Goal: Transaction & Acquisition: Purchase product/service

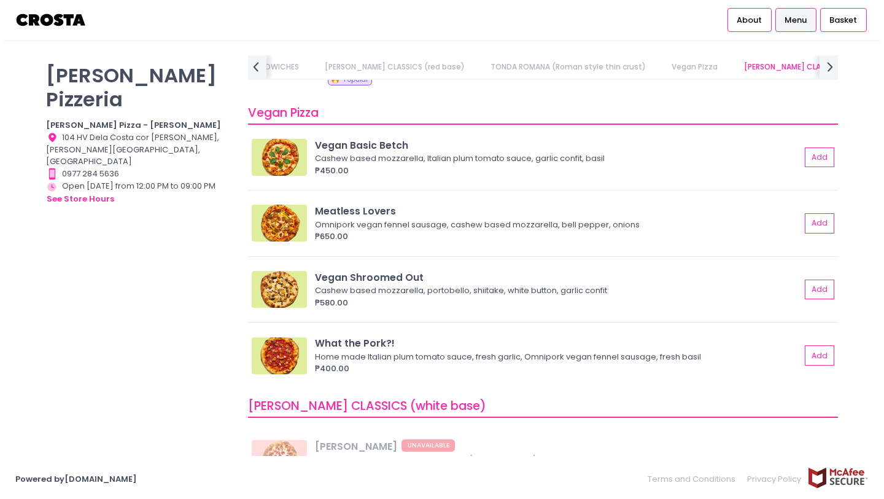
scroll to position [798, 0]
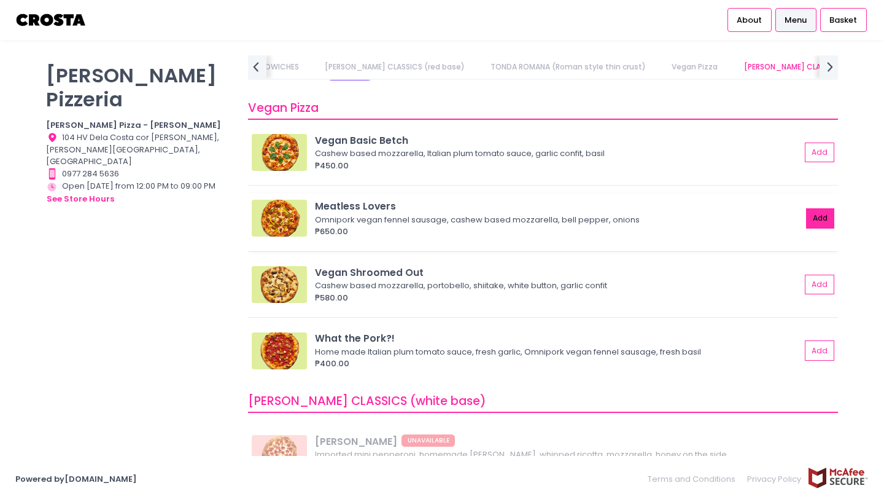
click at [821, 219] on button "Add" at bounding box center [820, 218] width 28 height 20
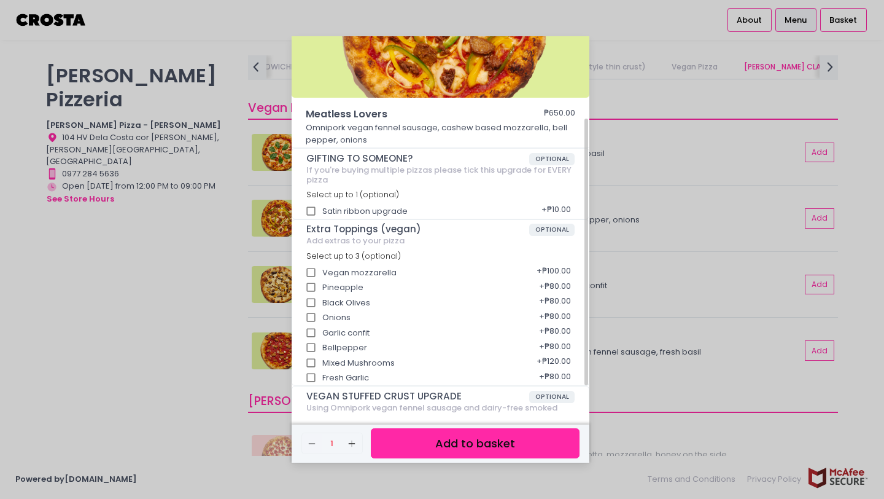
scroll to position [123, 0]
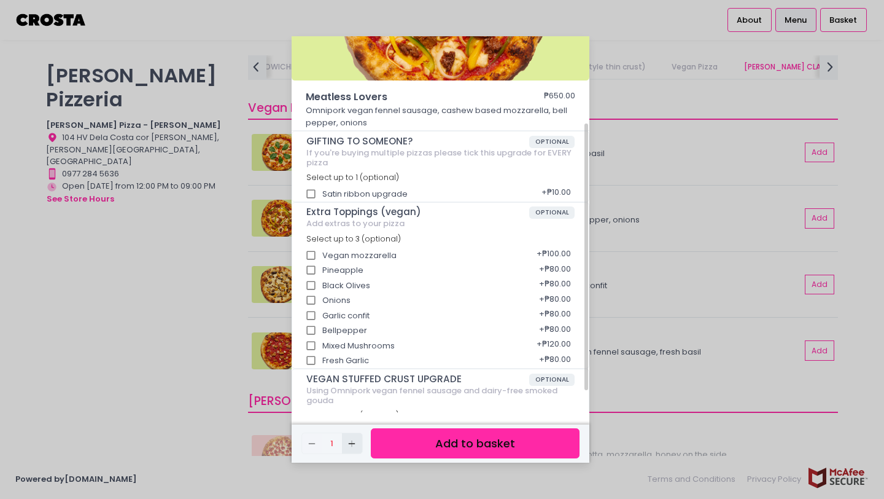
click at [355, 443] on icon "Add Created with Sketch." at bounding box center [352, 443] width 10 height 10
click at [435, 446] on button "Add to basket" at bounding box center [475, 443] width 209 height 30
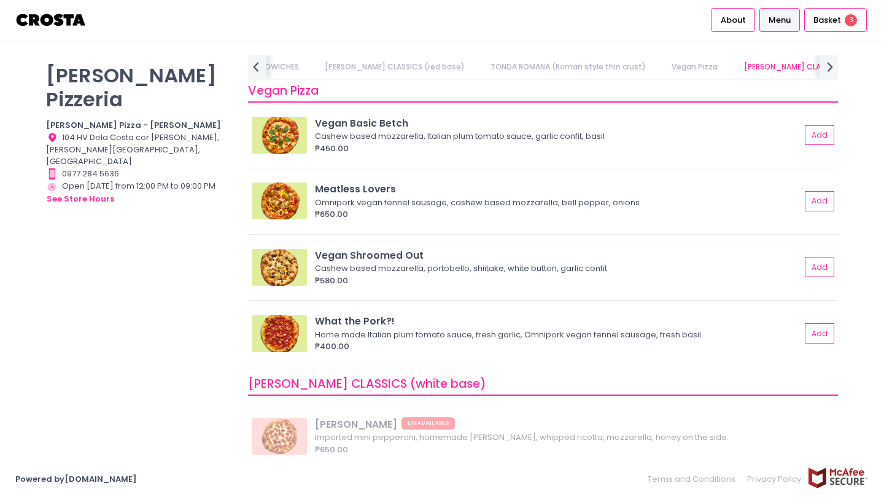
scroll to position [814, 0]
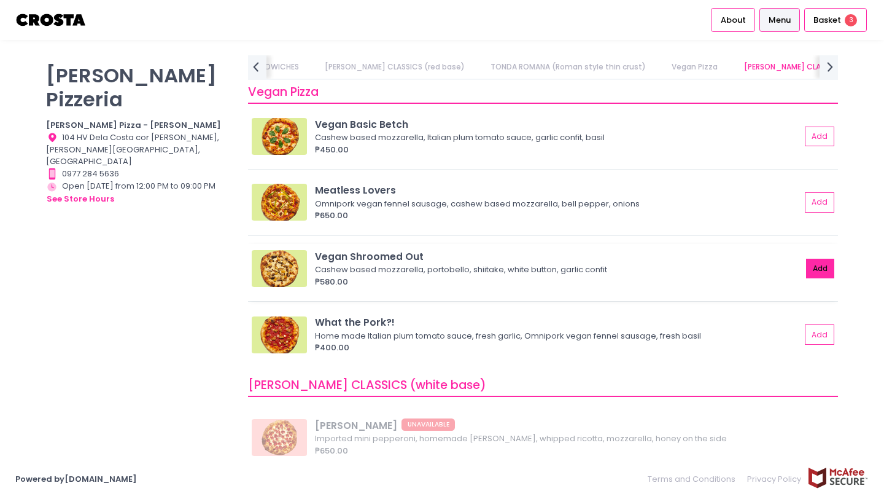
click at [817, 266] on button "Add" at bounding box center [820, 269] width 28 height 20
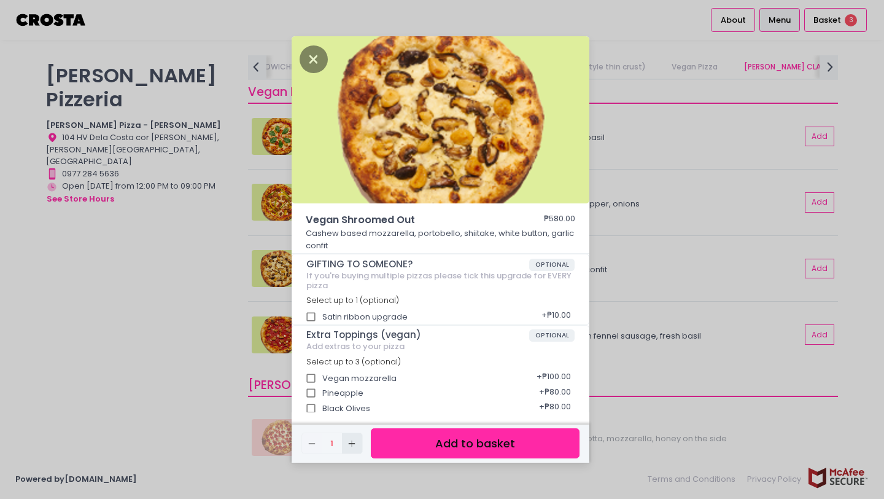
click at [351, 445] on icon "Add Created with Sketch." at bounding box center [352, 443] width 10 height 10
click at [446, 447] on button "Add to basket" at bounding box center [475, 443] width 209 height 30
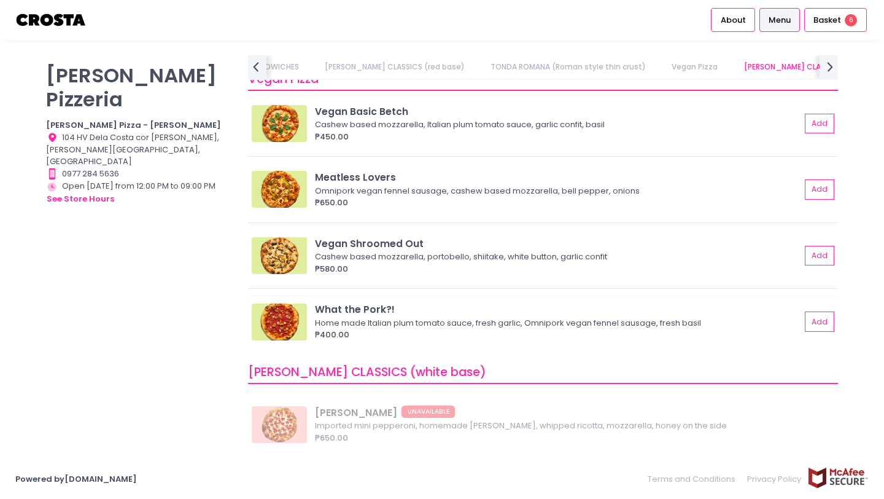
scroll to position [820, 0]
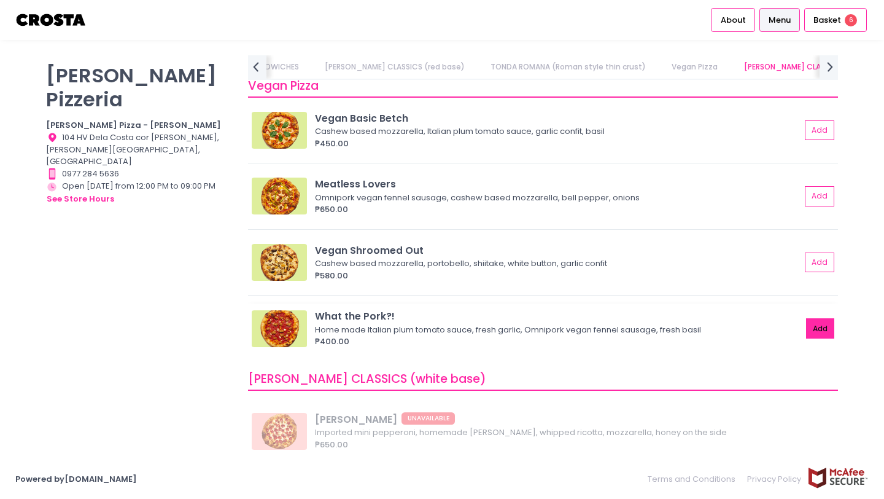
click at [817, 331] on button "Add" at bounding box center [820, 328] width 28 height 20
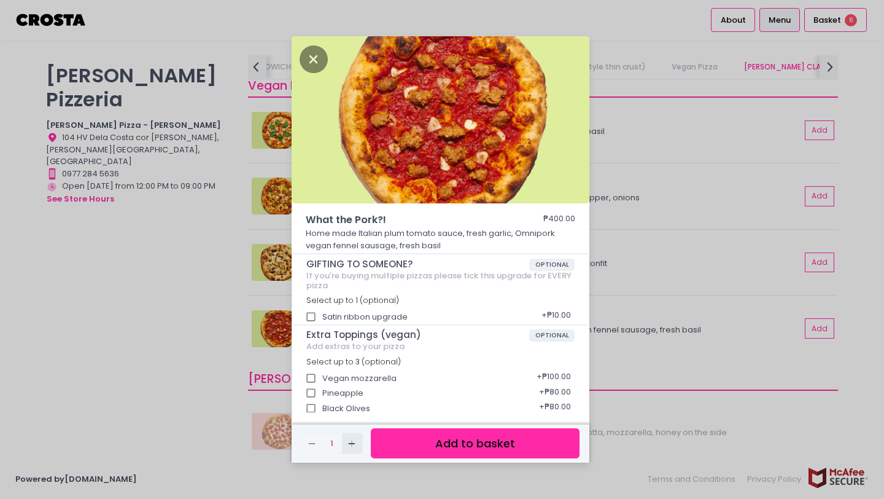
click at [352, 442] on rect "button" at bounding box center [352, 443] width 1 height 7
click at [415, 447] on button "Add to basket" at bounding box center [475, 443] width 209 height 30
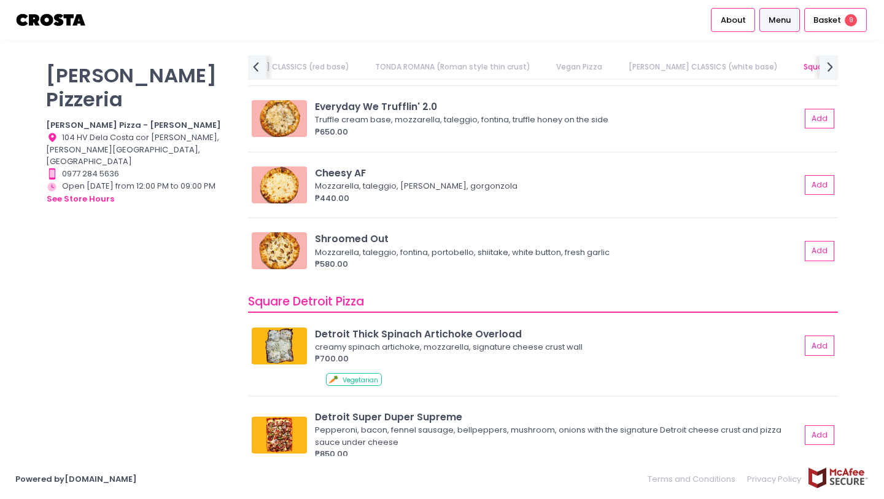
scroll to position [1192, 0]
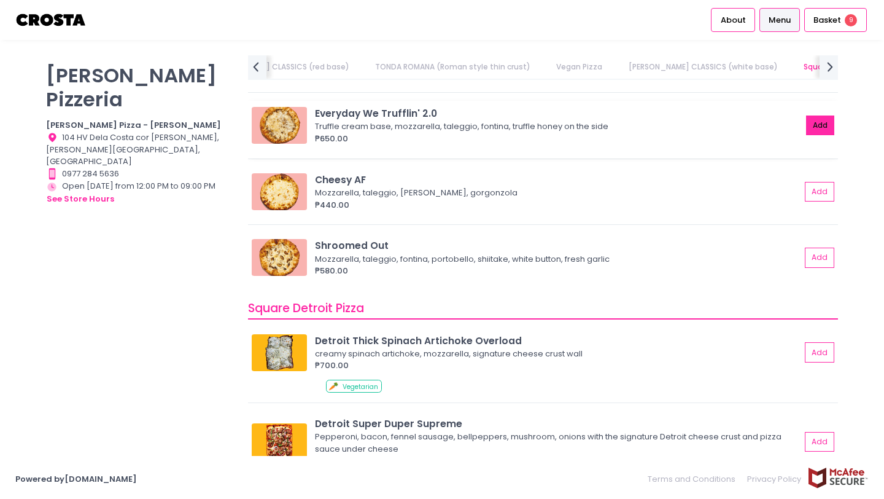
click at [822, 123] on button "Add" at bounding box center [820, 125] width 28 height 20
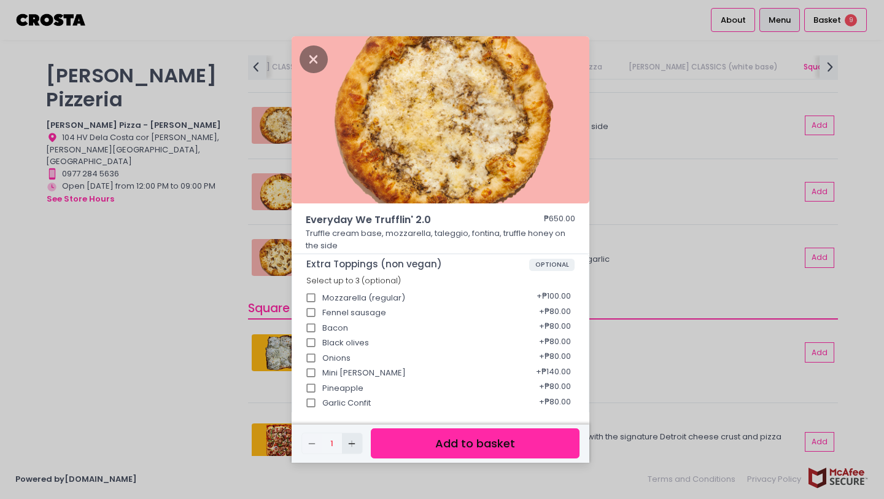
click at [354, 441] on icon "Add Created with Sketch." at bounding box center [352, 443] width 10 height 10
click at [429, 449] on button "Add to basket" at bounding box center [475, 443] width 209 height 30
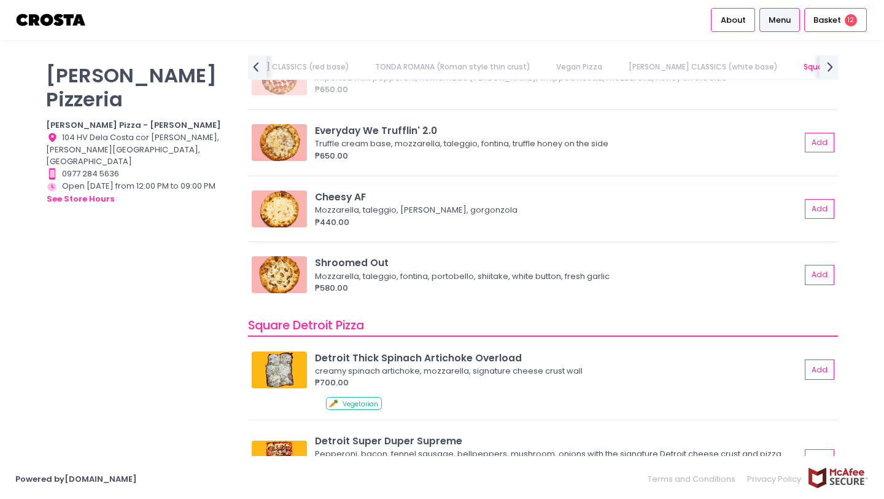
scroll to position [1176, 0]
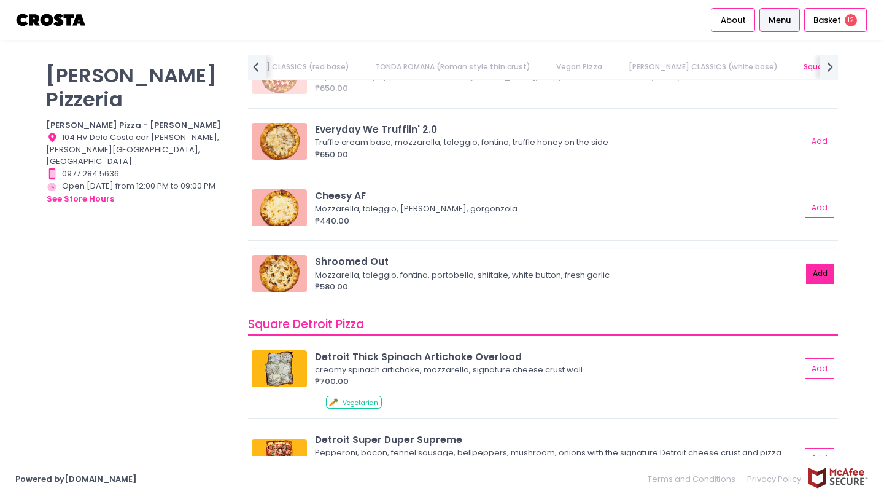
click at [825, 274] on button "Add" at bounding box center [820, 273] width 28 height 20
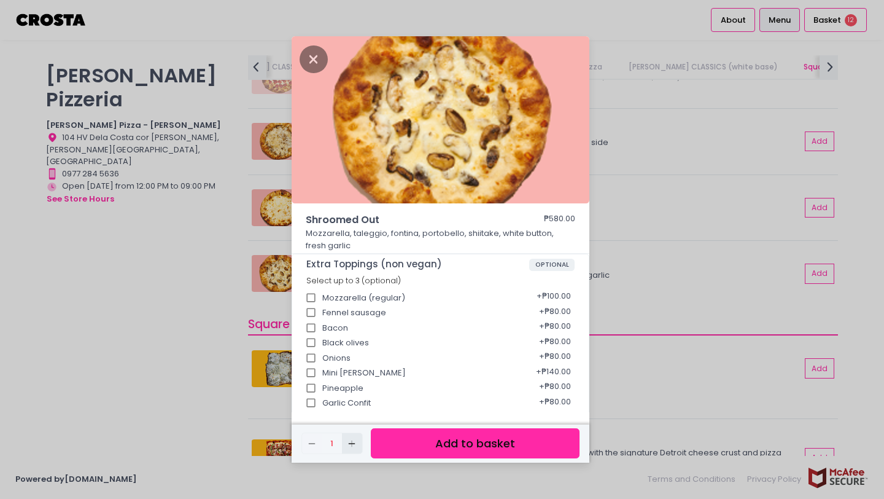
click at [356, 443] on icon "Add Created with Sketch." at bounding box center [352, 443] width 10 height 10
click at [441, 440] on button "Add to basket" at bounding box center [475, 443] width 209 height 30
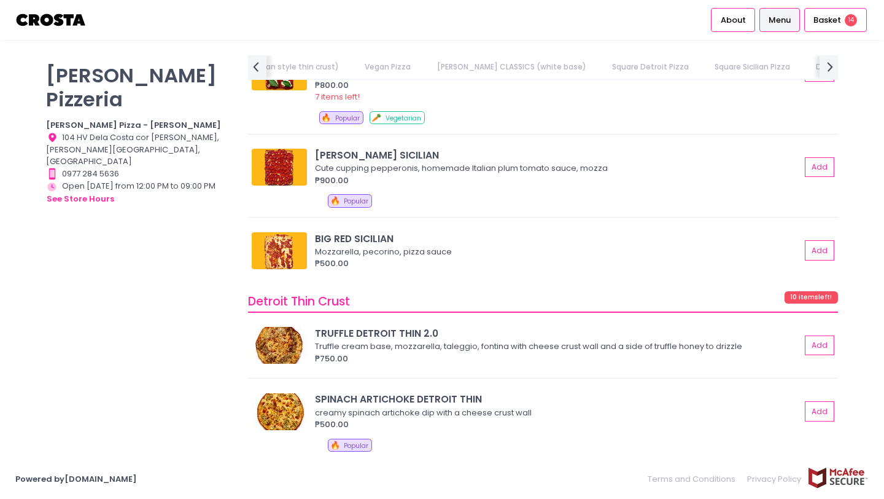
scroll to position [1801, 0]
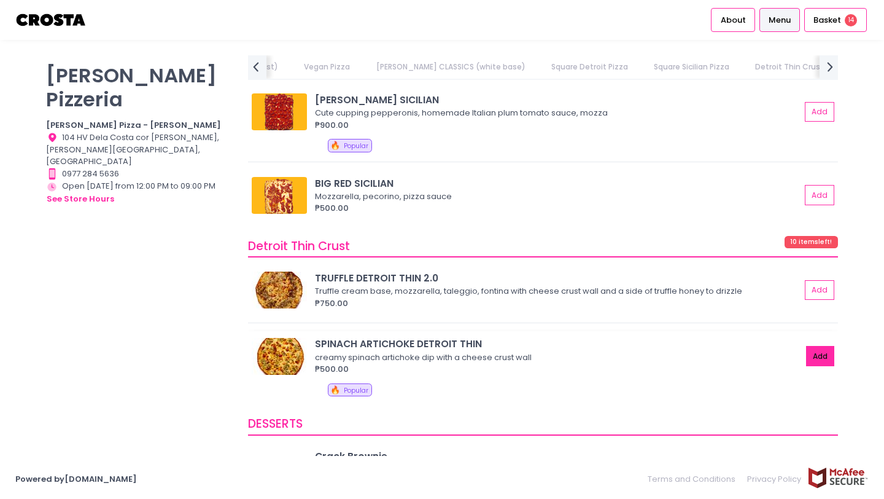
click at [812, 356] on button "Add" at bounding box center [820, 356] width 28 height 20
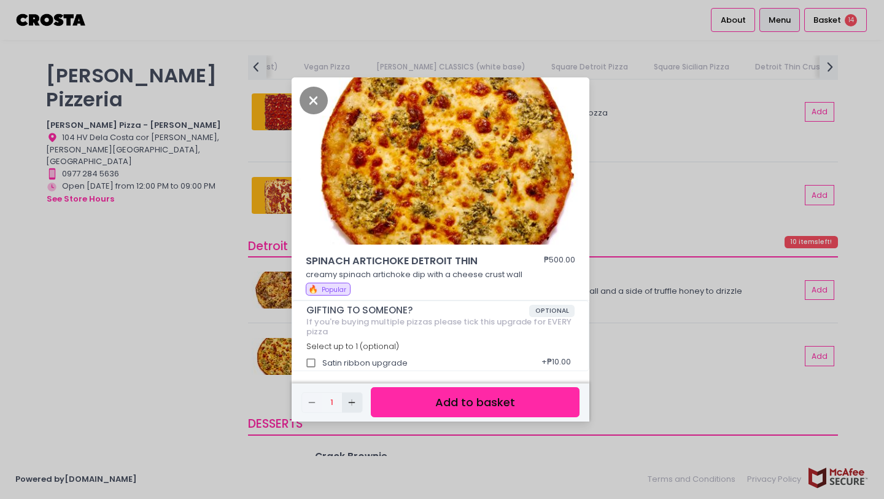
click at [354, 404] on icon "Add Created with Sketch." at bounding box center [352, 402] width 10 height 10
click at [427, 404] on button "Add to basket" at bounding box center [475, 402] width 209 height 30
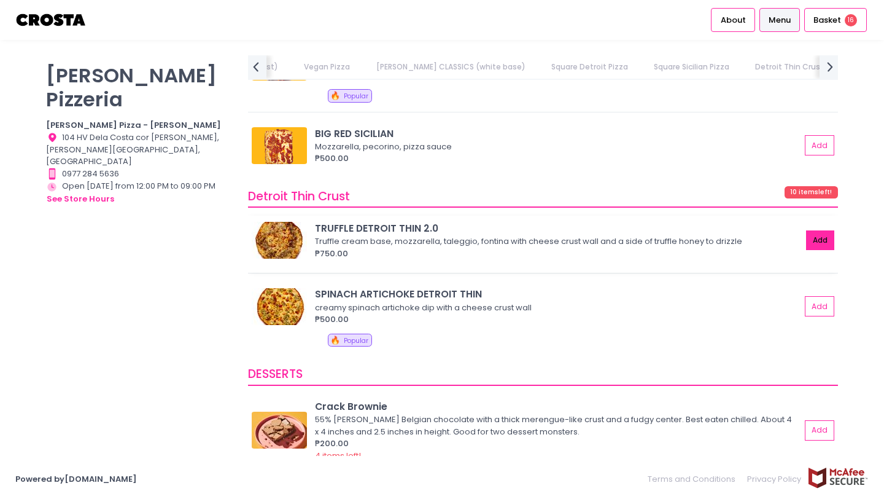
click at [820, 235] on button "Add" at bounding box center [820, 240] width 28 height 20
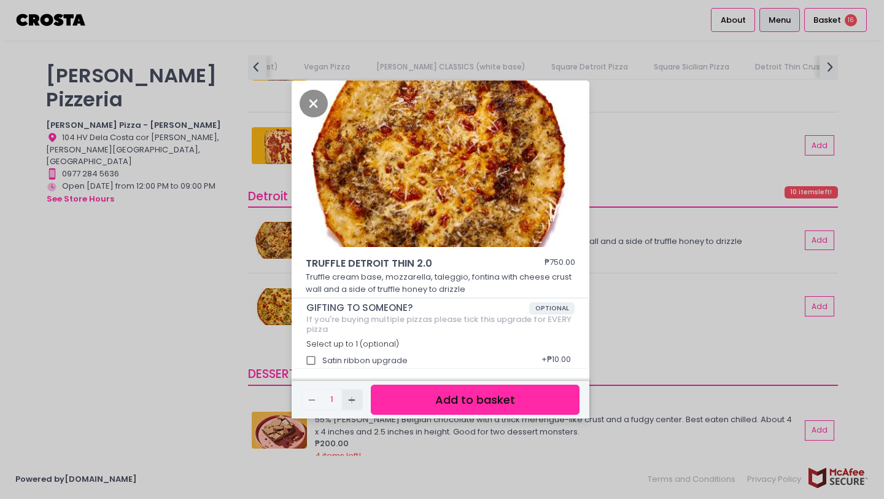
click at [354, 401] on icon "Add Created with Sketch." at bounding box center [352, 400] width 10 height 10
click at [479, 403] on button "Add to basket" at bounding box center [475, 399] width 209 height 30
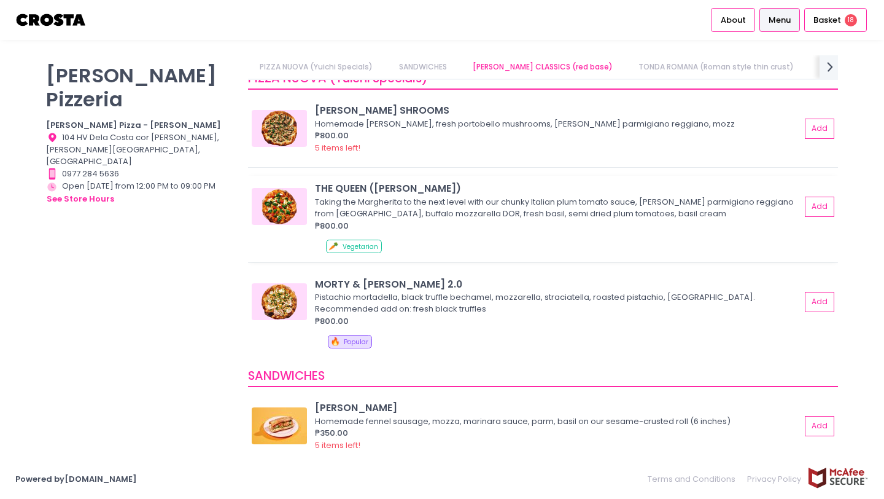
scroll to position [0, 0]
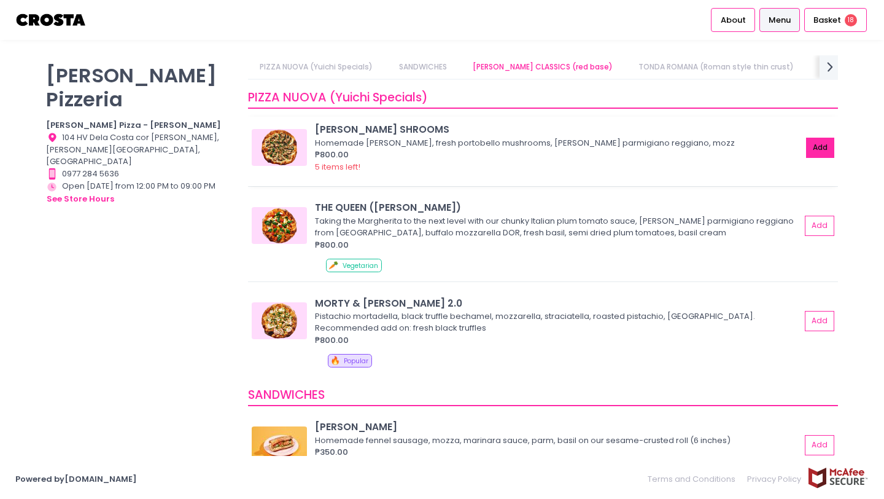
click at [814, 148] on button "Add" at bounding box center [820, 148] width 28 height 20
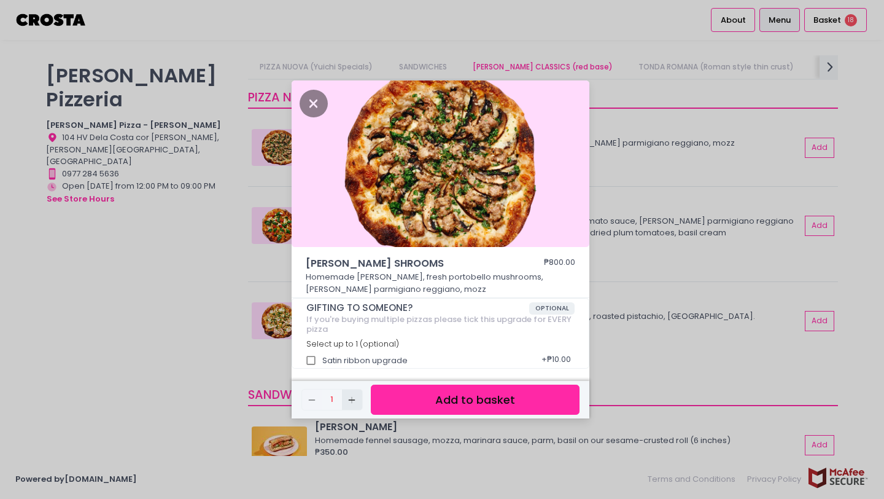
click at [354, 398] on icon "Add Created with Sketch." at bounding box center [352, 400] width 10 height 10
click at [441, 400] on button "Add to basket" at bounding box center [475, 399] width 209 height 30
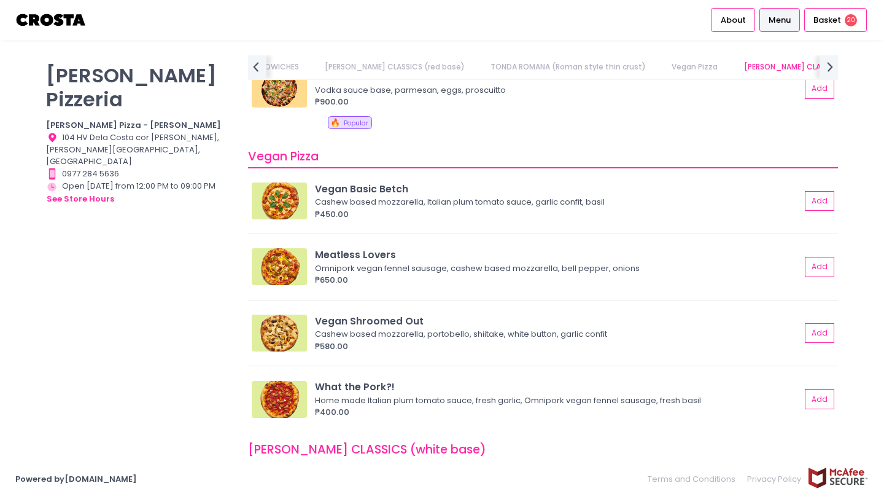
scroll to position [764, 0]
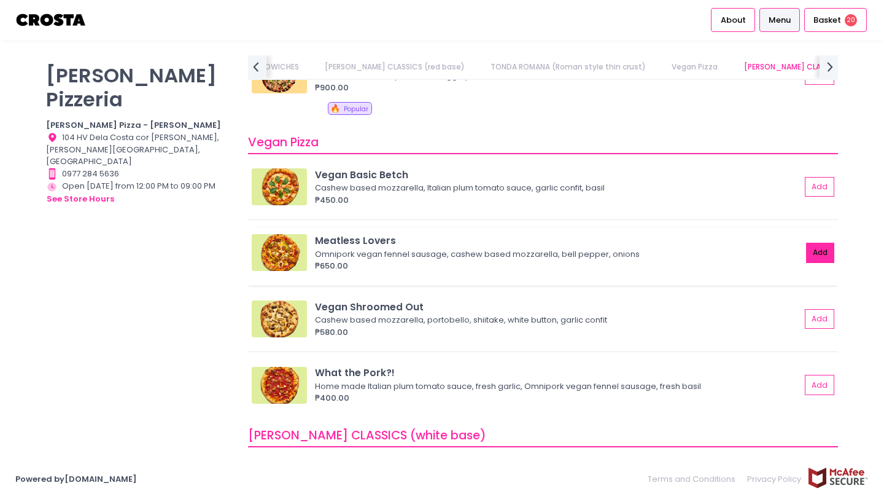
click at [813, 250] on button "Add" at bounding box center [820, 253] width 28 height 20
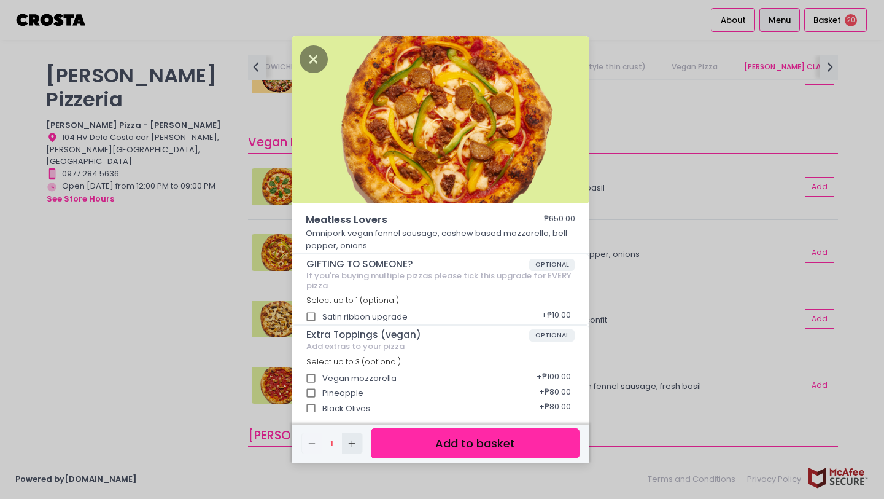
click at [349, 444] on icon "Add Created with Sketch." at bounding box center [352, 443] width 10 height 10
click at [313, 59] on icon "Close" at bounding box center [314, 59] width 28 height 28
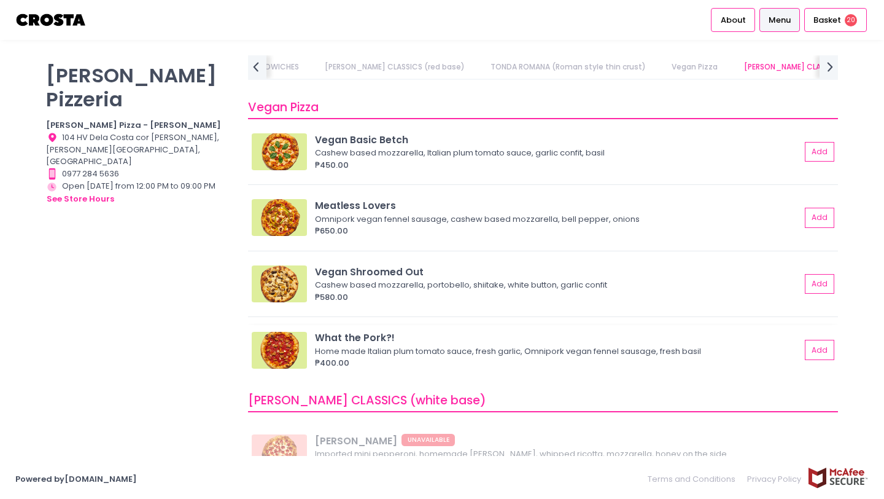
scroll to position [800, 0]
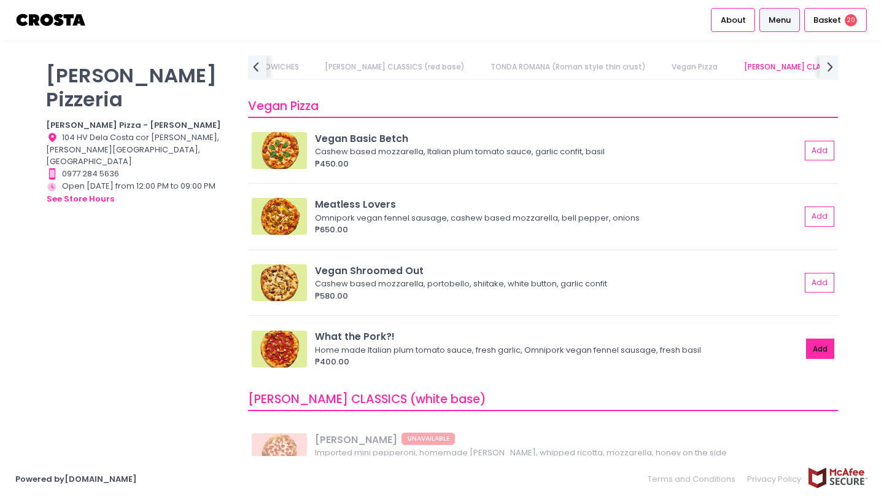
click at [820, 349] on button "Add" at bounding box center [820, 348] width 28 height 20
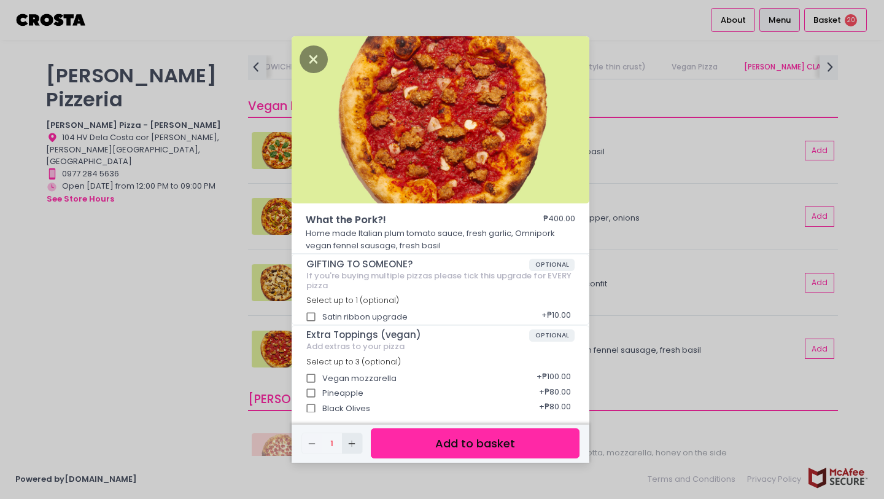
click at [354, 444] on icon "Add Created with Sketch." at bounding box center [352, 443] width 10 height 10
click at [448, 441] on button "Add to basket" at bounding box center [475, 443] width 209 height 30
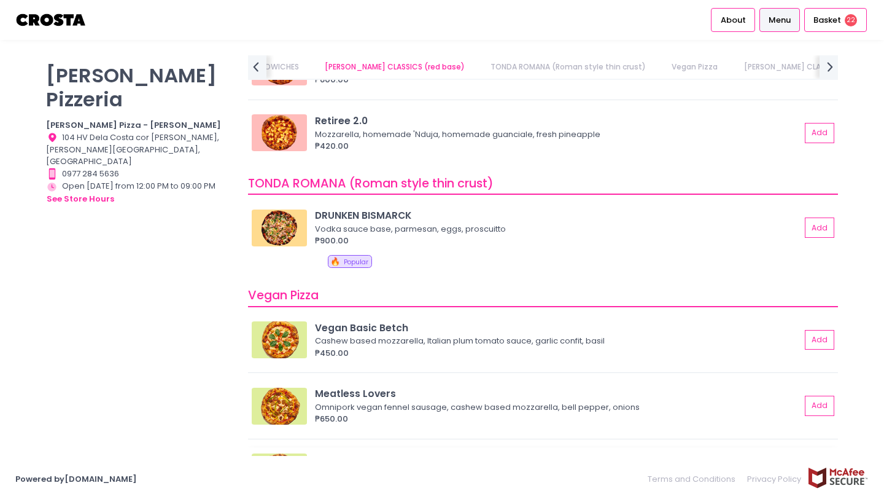
scroll to position [610, 0]
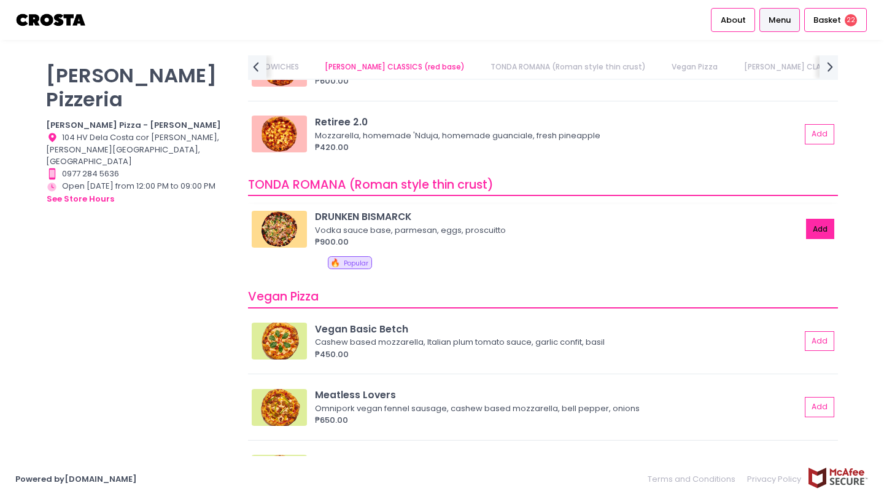
click at [820, 227] on button "Add" at bounding box center [820, 229] width 28 height 20
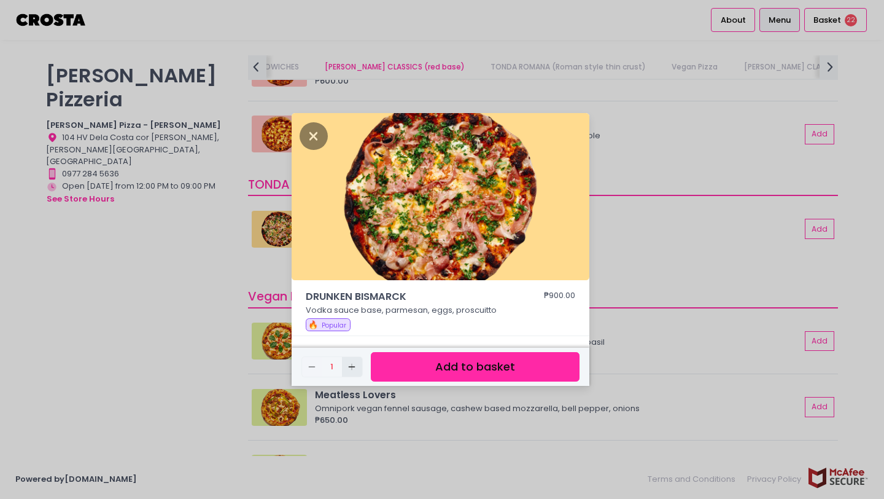
click at [347, 367] on icon "Add Created with Sketch." at bounding box center [352, 367] width 10 height 10
click at [349, 367] on rect "button" at bounding box center [352, 367] width 7 height 1
click at [438, 368] on button "Add to basket" at bounding box center [475, 367] width 209 height 30
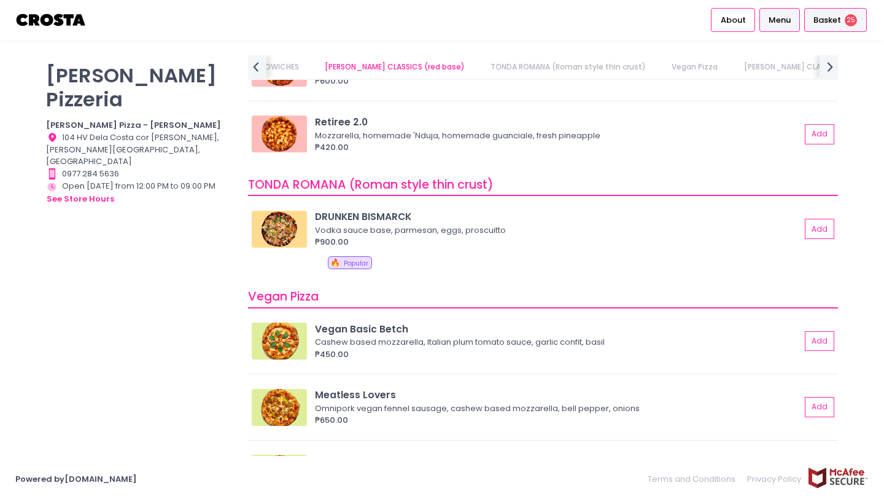
click at [855, 18] on span "25" at bounding box center [851, 20] width 12 height 12
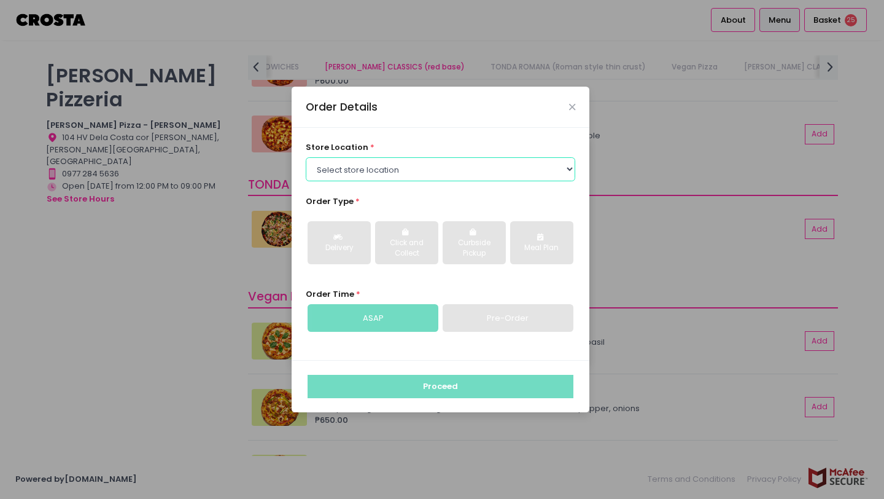
click at [570, 167] on select "Select store location [PERSON_NAME] Pizza - [PERSON_NAME] Pizza - [GEOGRAPHIC_D…" at bounding box center [441, 168] width 270 height 23
select select "5fabb2e53664a8677beaeb89"
click at [306, 157] on select "Select store location [PERSON_NAME] Pizza - [PERSON_NAME] Pizza - [GEOGRAPHIC_D…" at bounding box center [441, 168] width 270 height 23
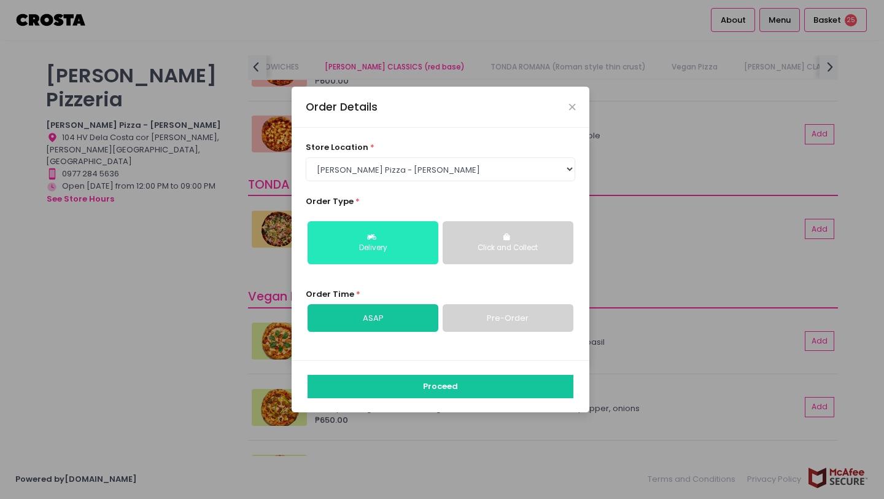
click at [359, 257] on button "Delivery" at bounding box center [373, 242] width 131 height 43
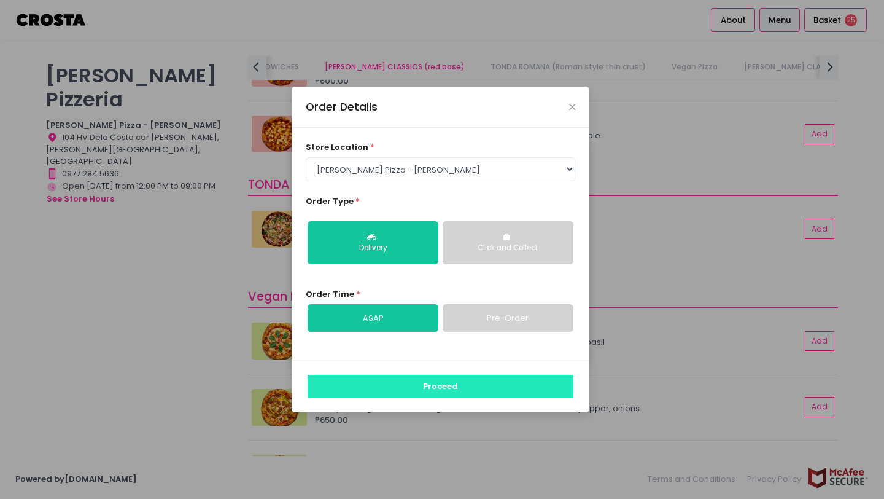
click at [429, 387] on button "Proceed" at bounding box center [441, 386] width 266 height 23
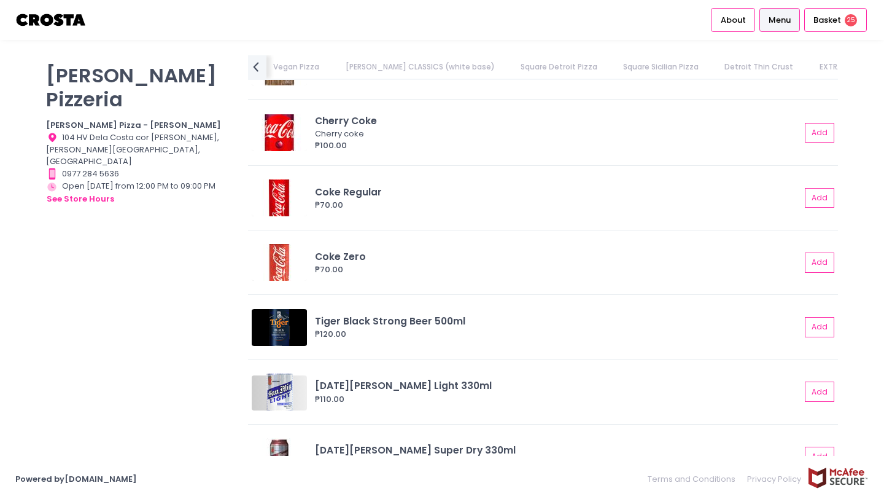
scroll to position [2568, 0]
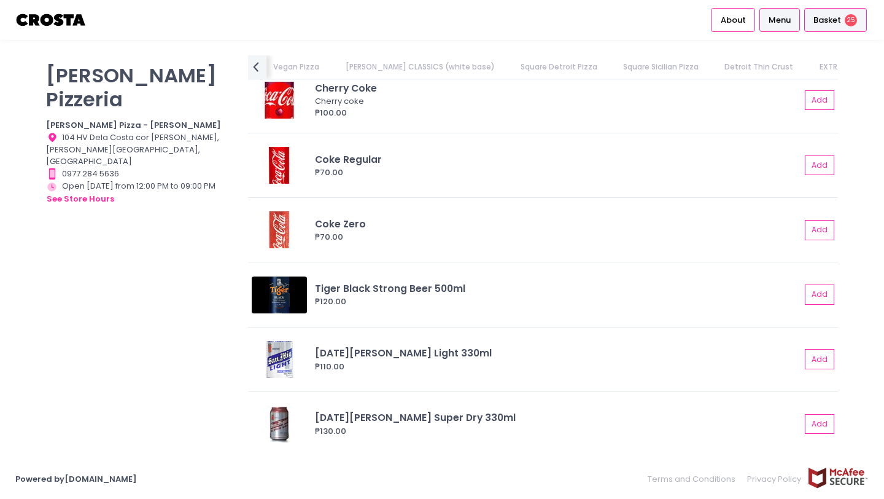
click at [853, 18] on span "25" at bounding box center [851, 20] width 12 height 12
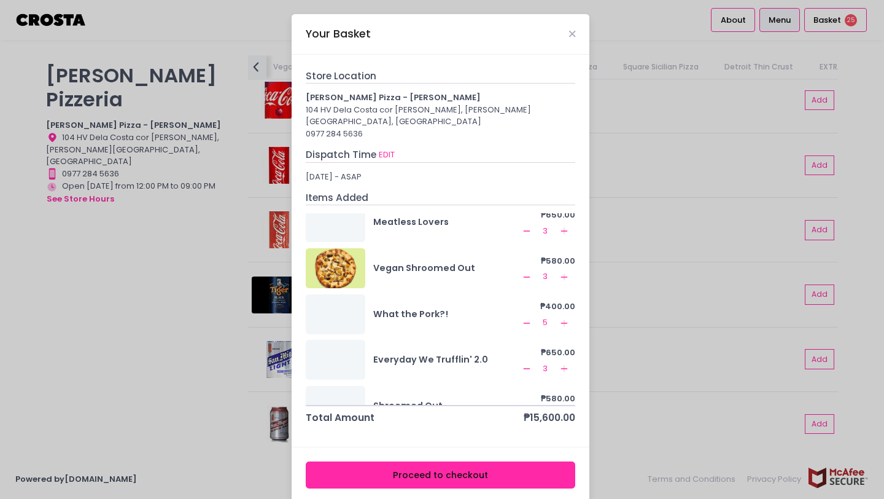
scroll to position [18, 0]
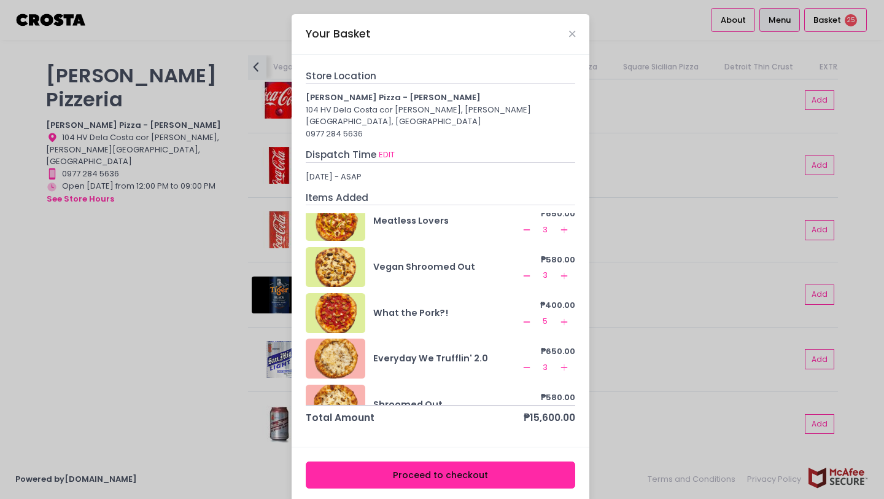
click at [522, 271] on icon "Remove Created with Sketch." at bounding box center [527, 276] width 10 height 10
click at [522, 317] on icon "Remove Created with Sketch." at bounding box center [527, 322] width 10 height 10
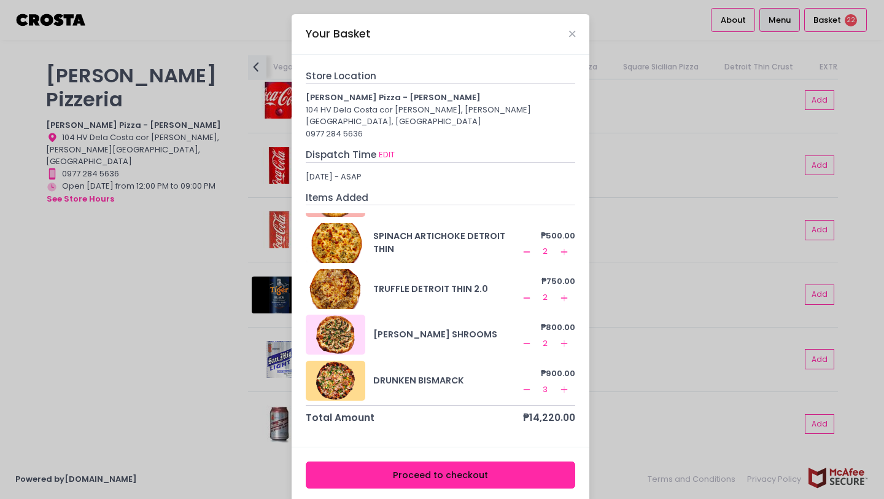
scroll to position [227, 0]
click at [522, 383] on icon "Remove Created with Sketch." at bounding box center [527, 388] width 10 height 10
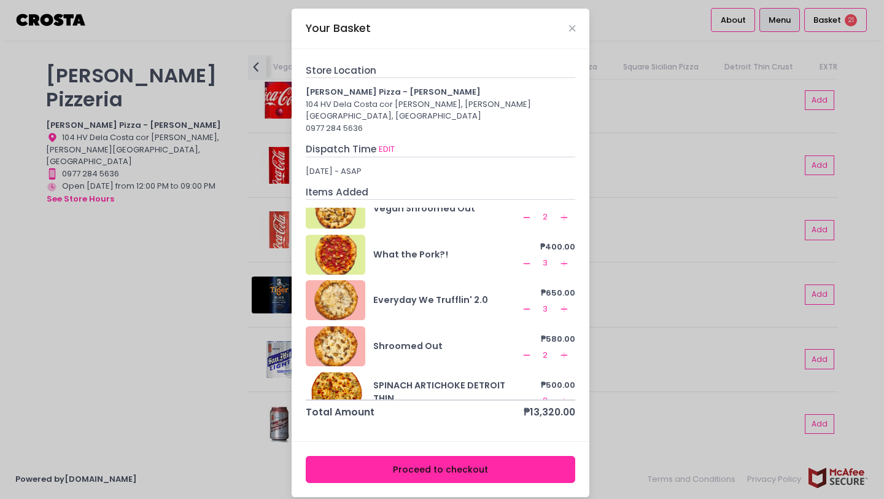
scroll to position [71, 0]
click at [522, 305] on icon "Remove Created with Sketch." at bounding box center [527, 310] width 10 height 10
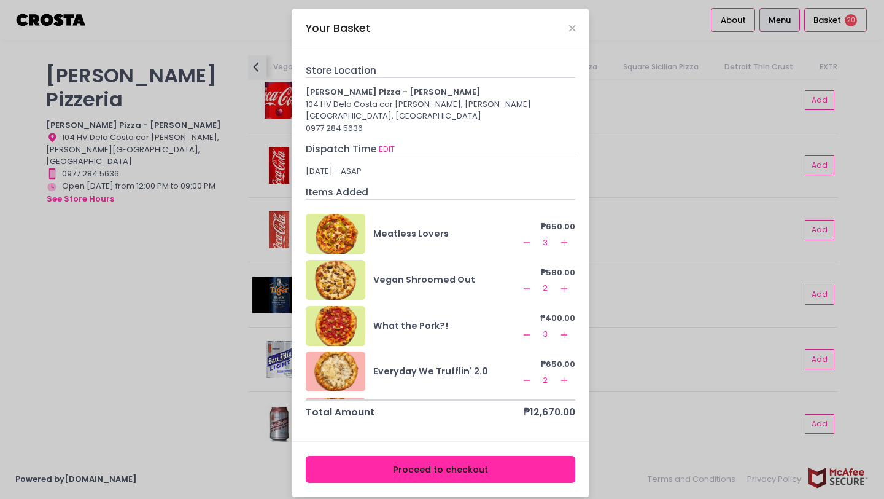
scroll to position [0, 0]
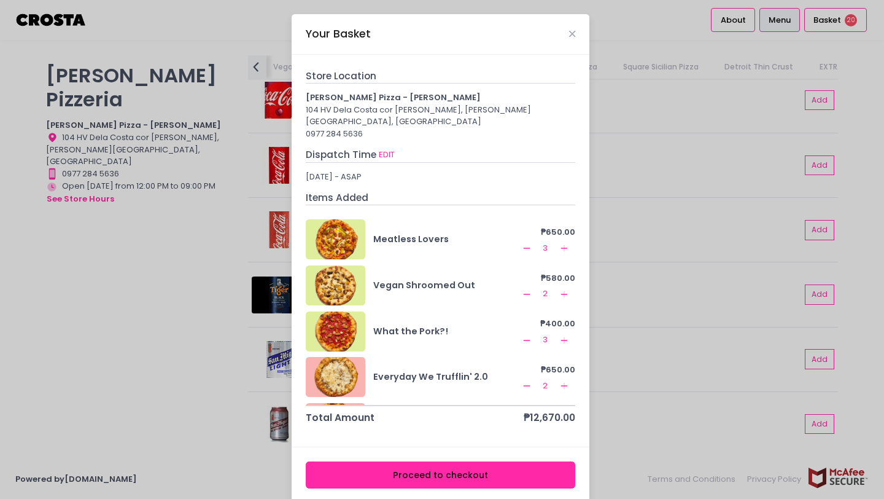
click at [439, 462] on button "Proceed to checkout" at bounding box center [441, 475] width 270 height 28
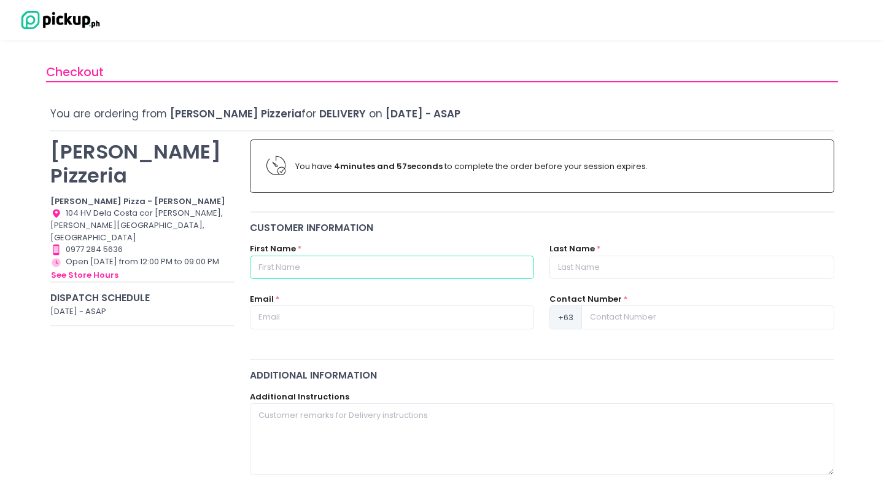
click at [324, 270] on input "text" at bounding box center [392, 266] width 284 height 23
type input "[PERSON_NAME]"
click at [573, 267] on input "text" at bounding box center [692, 266] width 284 height 23
type input "JUNIO"
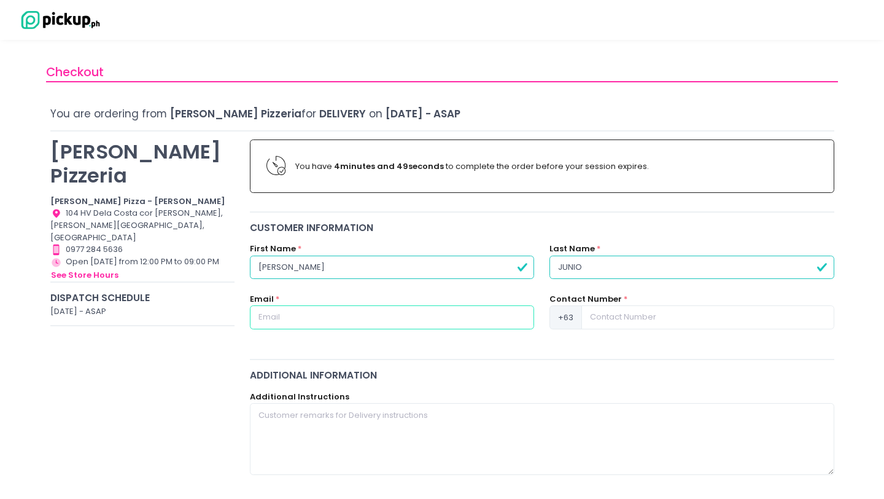
click at [488, 320] on input "text" at bounding box center [392, 316] width 284 height 23
type input "[EMAIL_ADDRESS][DOMAIN_NAME]"
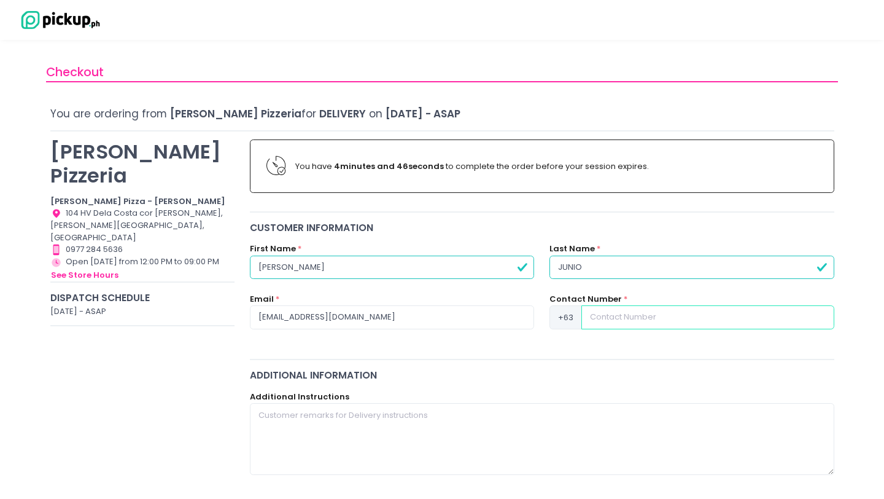
type input "09171543773"
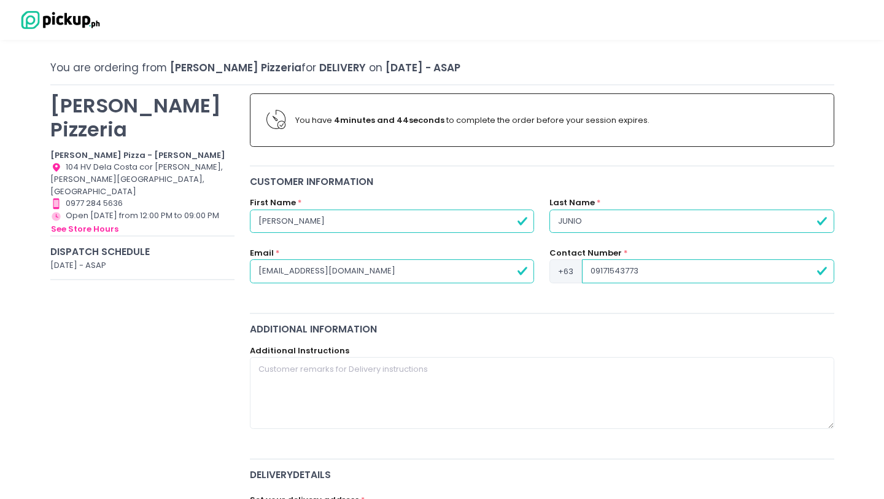
scroll to position [48, 0]
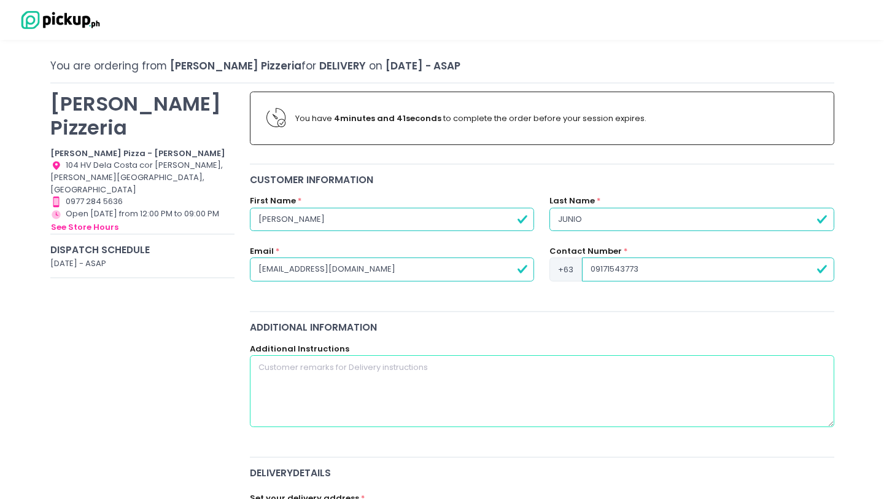
click at [302, 386] on textarea at bounding box center [542, 390] width 585 height 71
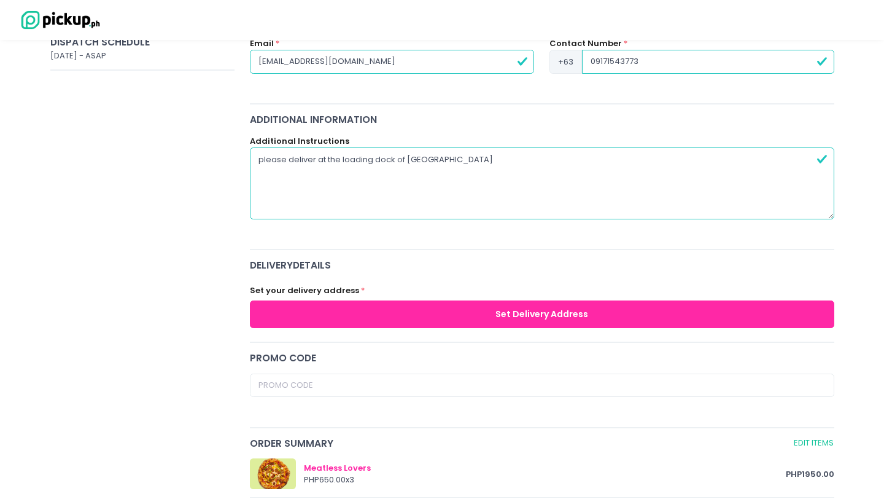
scroll to position [263, 0]
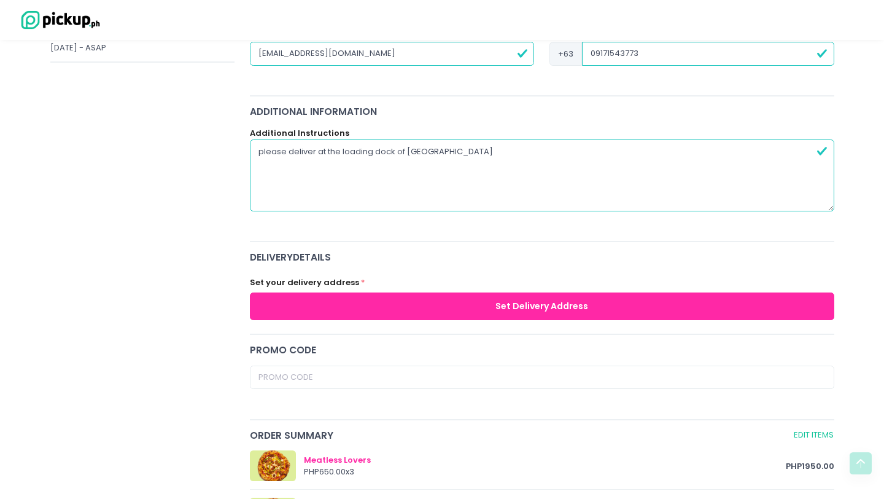
type textarea "please deliver at the loading dock of [GEOGRAPHIC_DATA]"
click at [538, 305] on button "Set Delivery Address" at bounding box center [542, 306] width 585 height 28
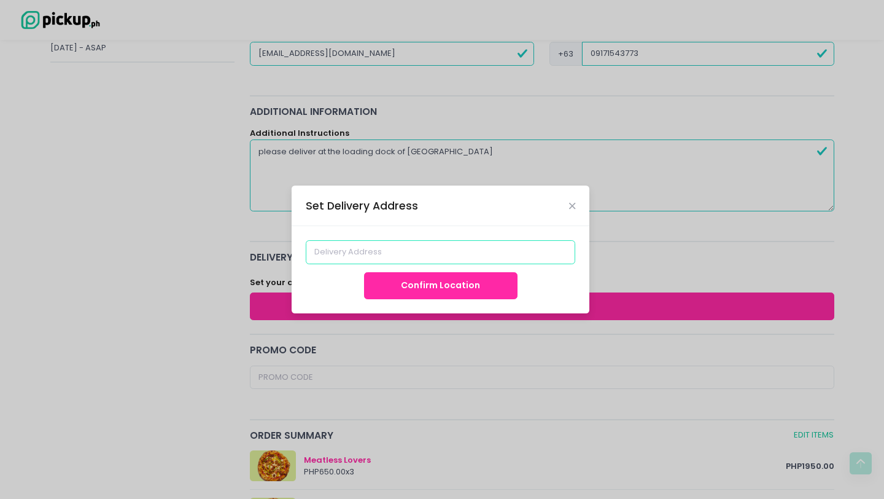
click at [485, 247] on input at bounding box center [441, 251] width 270 height 23
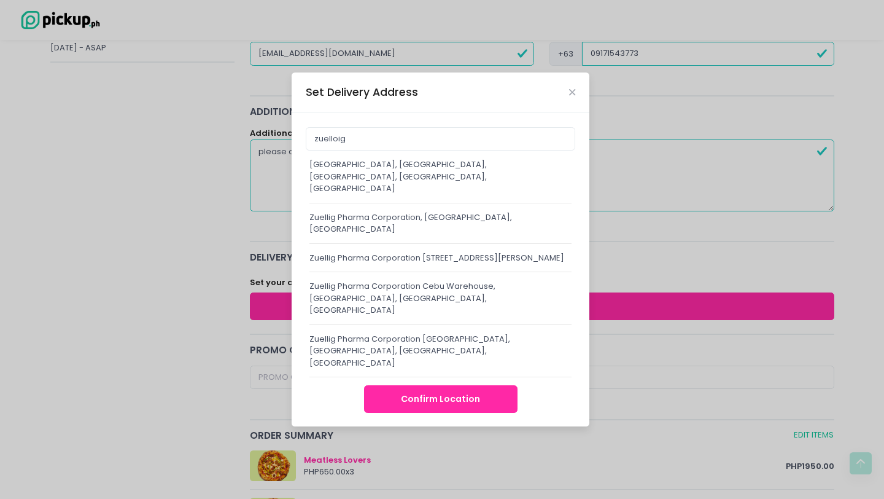
click at [419, 182] on div "[GEOGRAPHIC_DATA], [GEOGRAPHIC_DATA], [GEOGRAPHIC_DATA], [GEOGRAPHIC_DATA], [GE…" at bounding box center [440, 176] width 262 height 36
type input "[GEOGRAPHIC_DATA], [GEOGRAPHIC_DATA], [GEOGRAPHIC_DATA], [GEOGRAPHIC_DATA], [GE…"
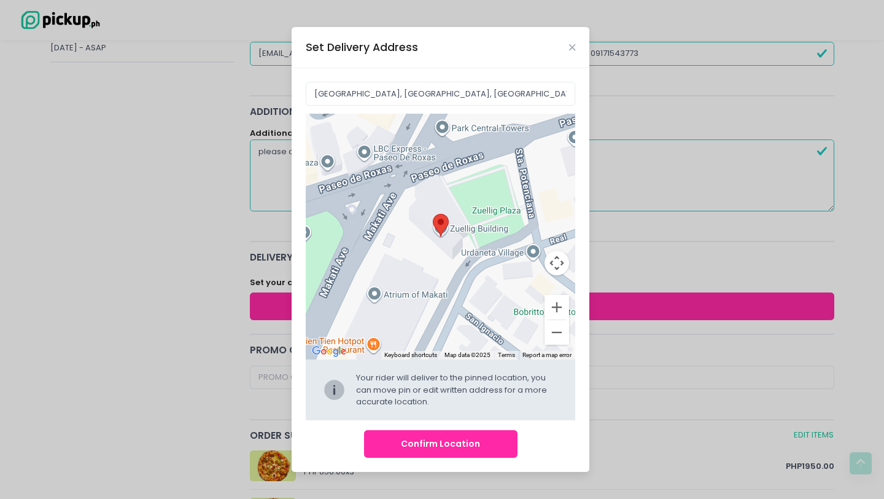
click at [429, 449] on button "Confirm Location" at bounding box center [441, 444] width 154 height 28
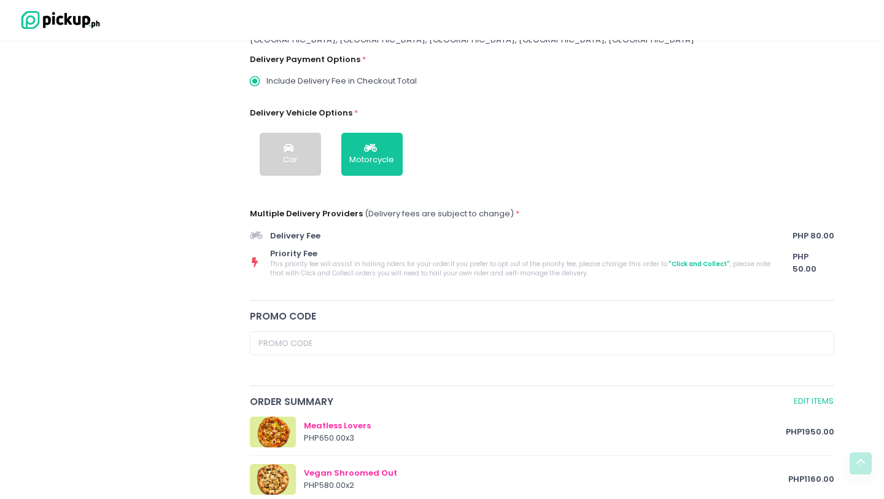
scroll to position [353, 0]
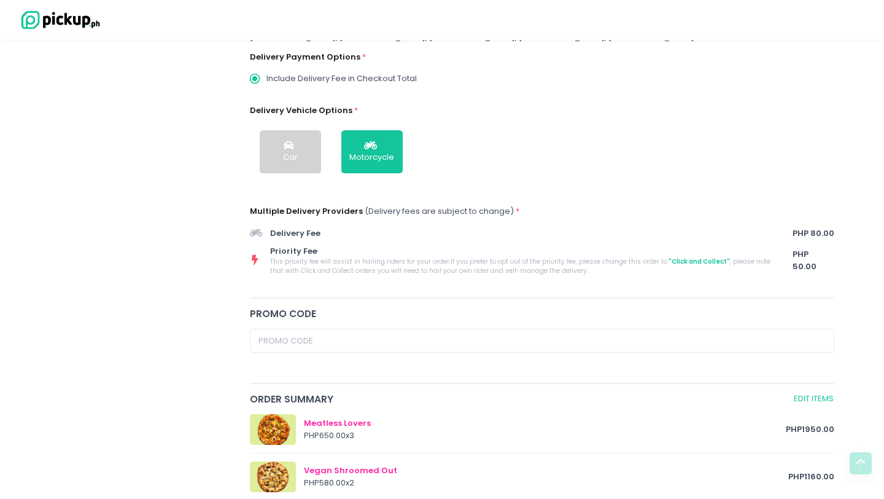
click at [289, 155] on div "Car" at bounding box center [290, 157] width 15 height 12
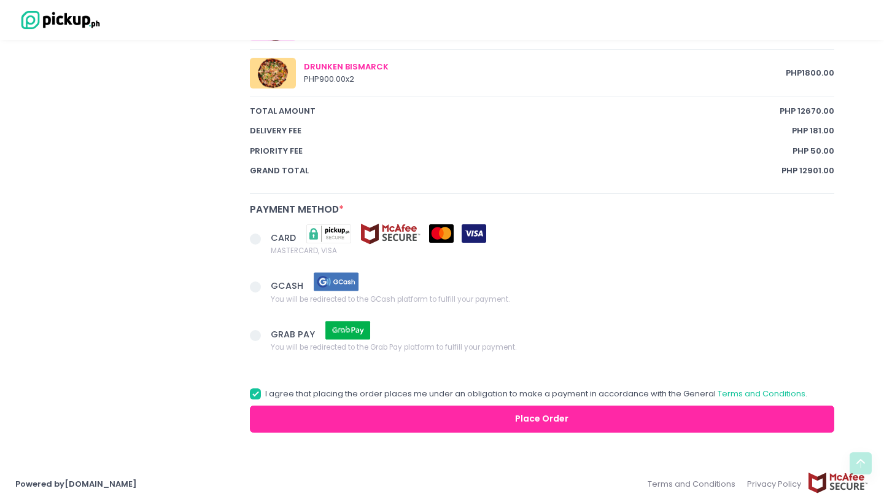
scroll to position [1092, 0]
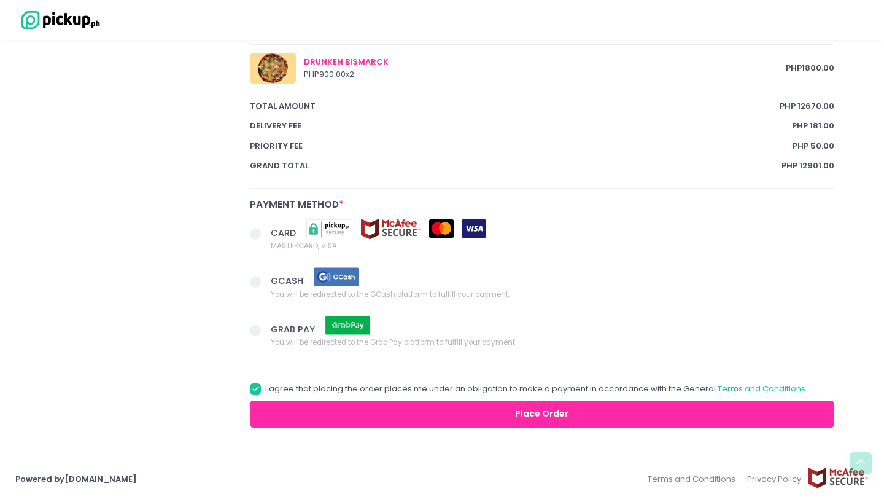
click at [259, 233] on span at bounding box center [255, 233] width 11 height 11
click at [265, 233] on input "CARD MASTERCARD, VISA" at bounding box center [269, 232] width 8 height 8
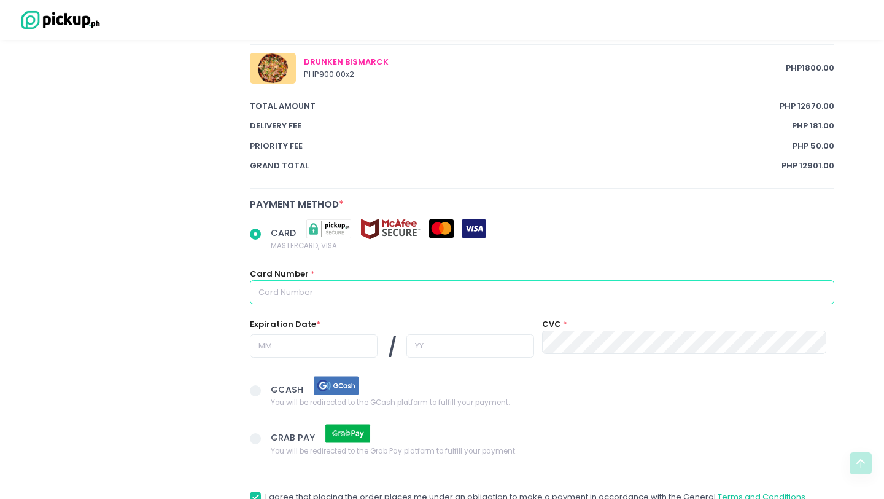
click at [370, 296] on input "text" at bounding box center [542, 291] width 585 height 23
radio input "true"
type input "5"
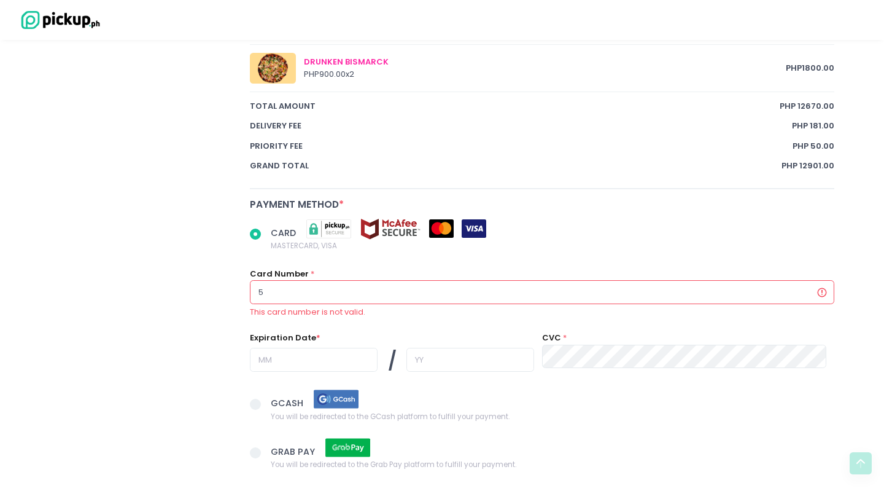
radio input "true"
type input "55"
radio input "true"
type input "554"
radio input "true"
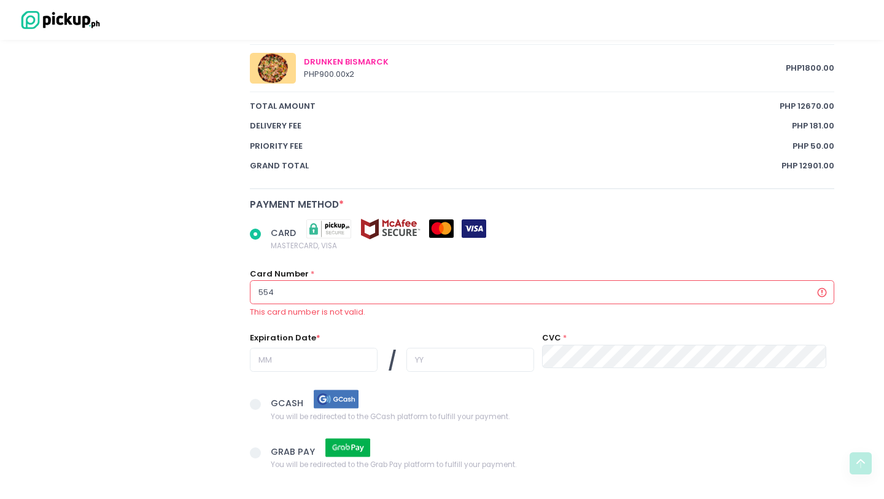
type input "5540"
radio input "true"
type input "55404"
radio input "true"
type input "554045"
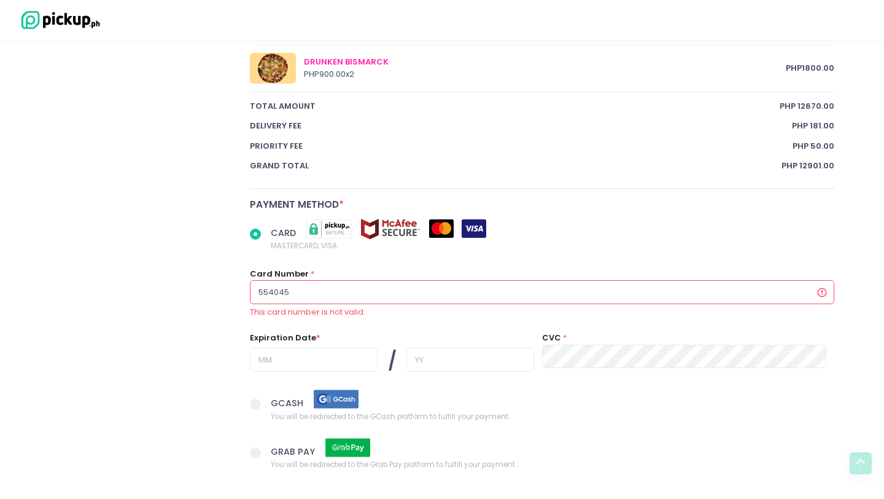
radio input "true"
type input "5540450"
radio input "true"
type input "55404505"
radio input "true"
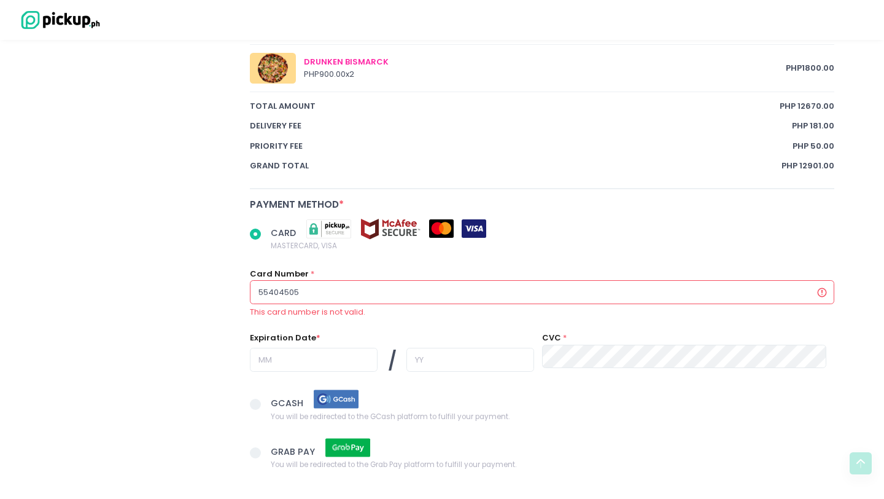
type input "554045050"
radio input "true"
type input "5540450500"
radio input "true"
type input "55404505001"
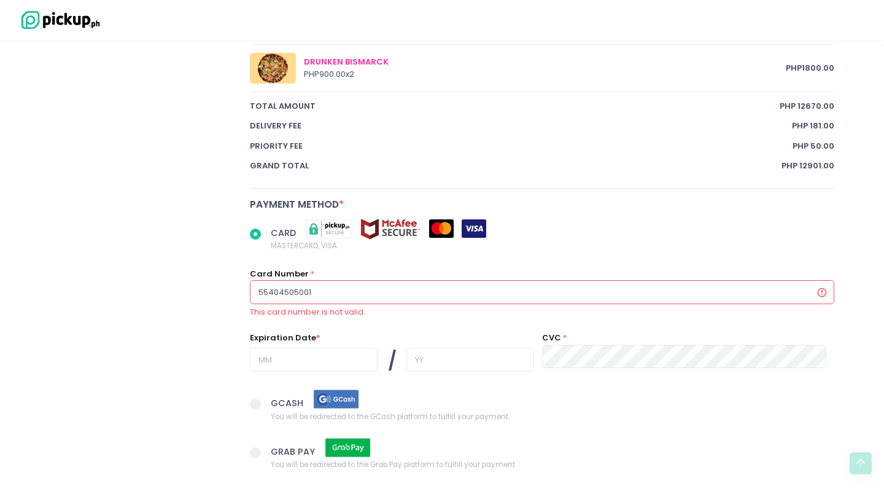
radio input "true"
type input "554045050017"
radio input "true"
type input "5540450500175"
radio input "true"
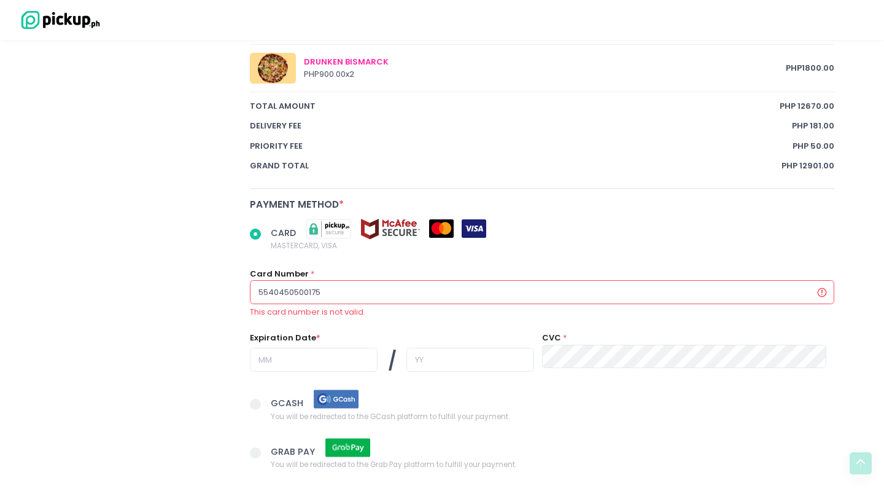
type input "55404505001756"
radio input "true"
type input "554045050017565"
radio input "true"
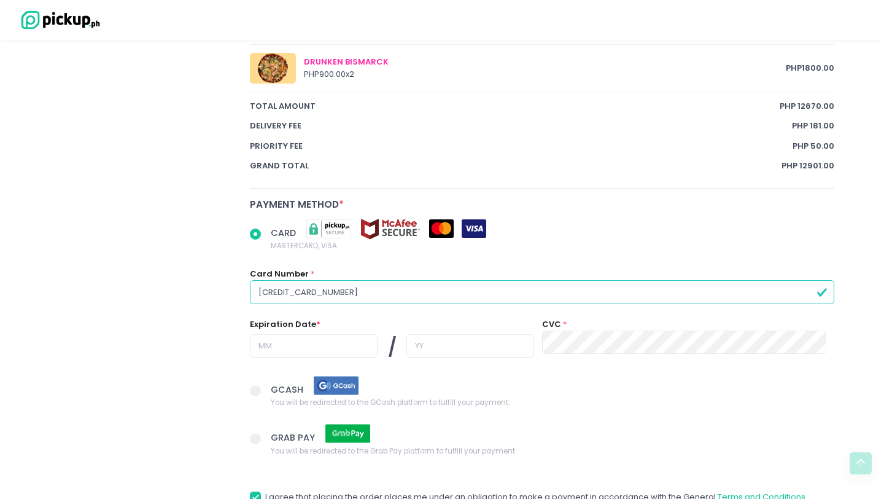
type input "[CREDIT_CARD_NUMBER]"
click at [318, 346] on input "text" at bounding box center [314, 345] width 128 height 23
radio input "true"
type input "0"
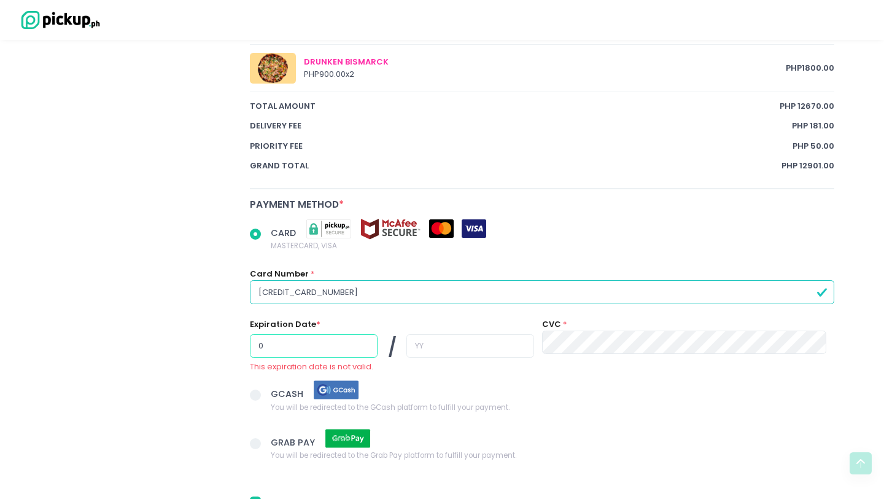
radio input "true"
type input "06"
click at [406, 347] on input "text" at bounding box center [470, 345] width 128 height 23
radio input "true"
type input "2"
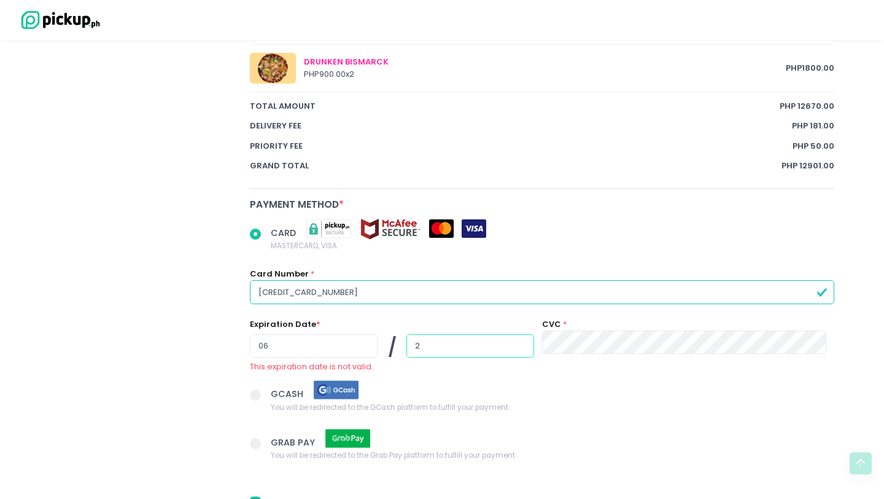
radio input "true"
type input "20"
radio input "true"
type input "2"
radio input "true"
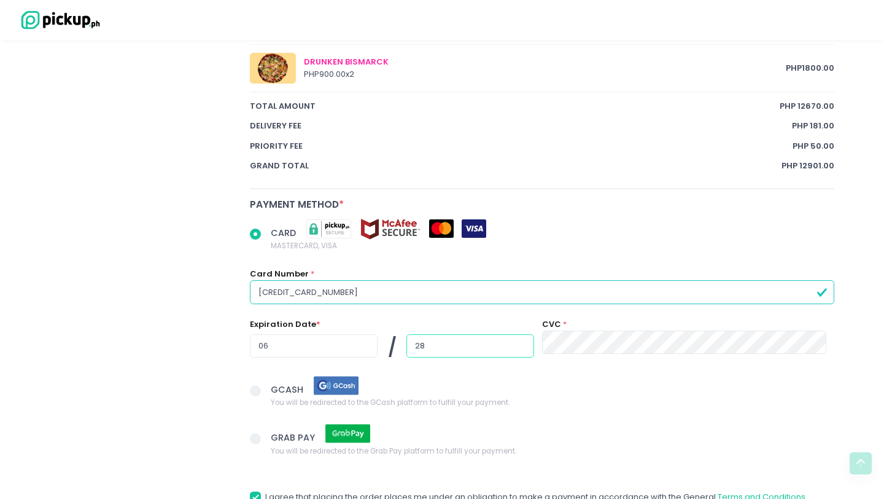
type input "28"
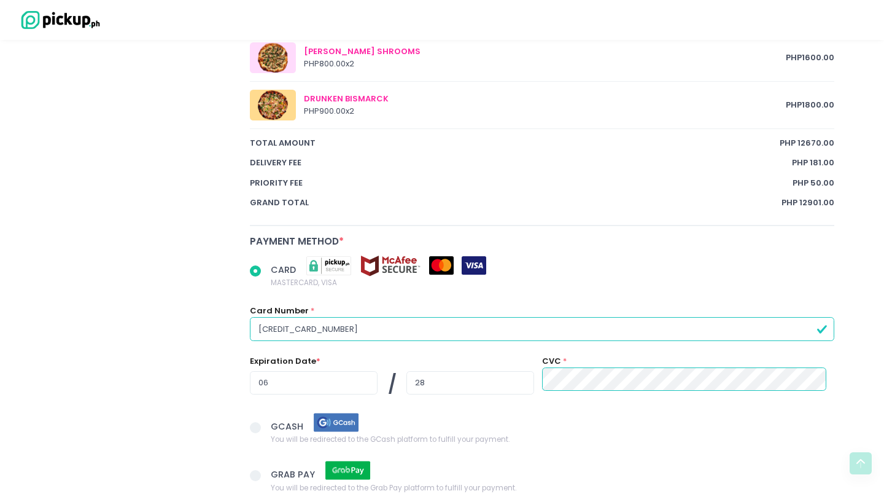
scroll to position [1200, 0]
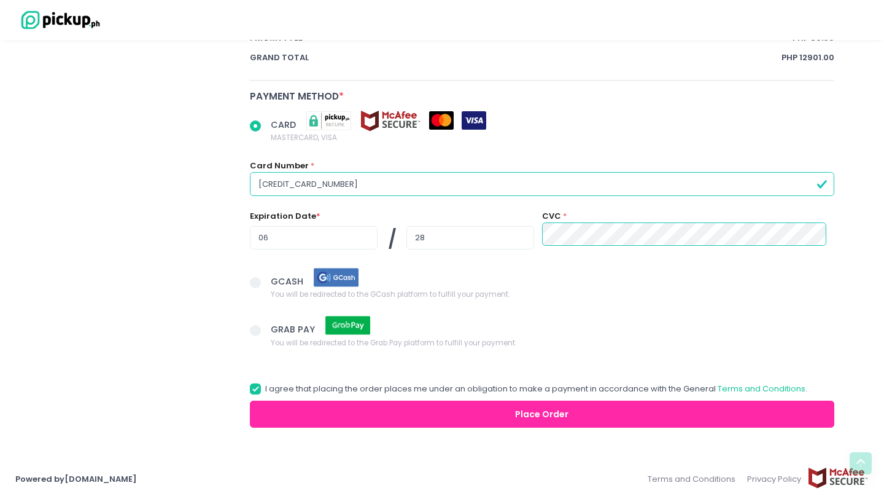
click at [536, 415] on button "Place Order" at bounding box center [542, 414] width 585 height 28
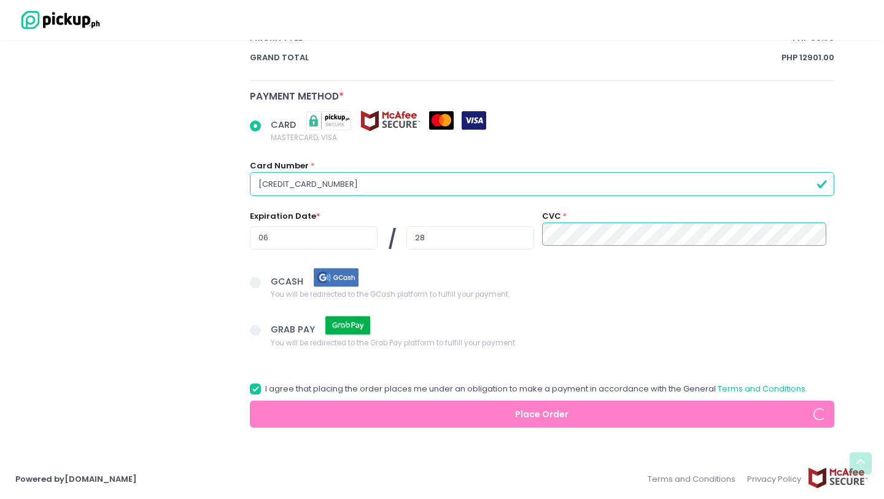
radio input "true"
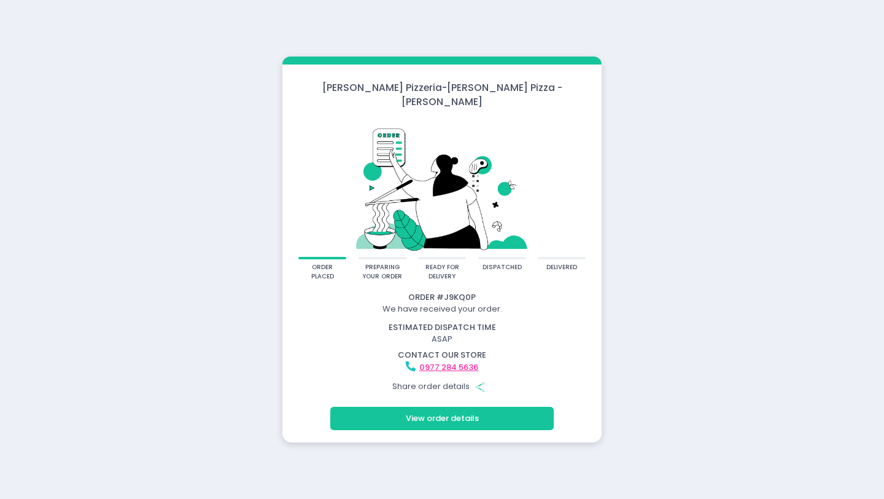
click at [428, 410] on button "View order details" at bounding box center [442, 417] width 224 height 23
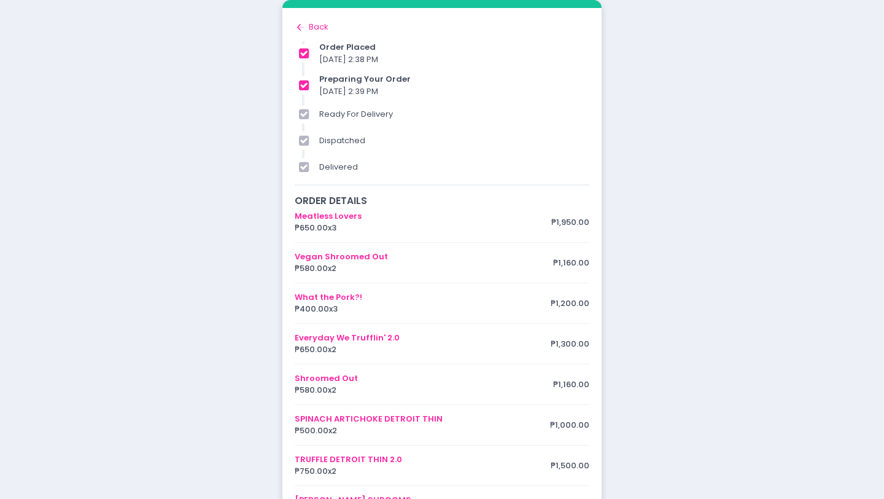
click at [315, 26] on div "Back to home Created with Sketch. Back" at bounding box center [442, 27] width 295 height 12
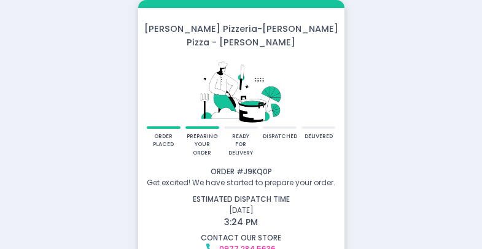
scroll to position [58, 0]
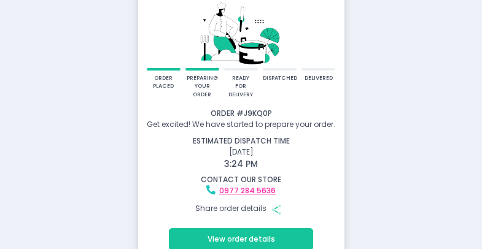
click at [240, 228] on button "View order details" at bounding box center [241, 239] width 144 height 22
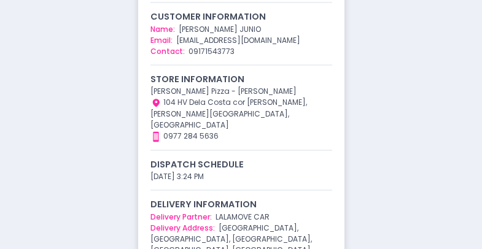
scroll to position [678, 0]
